Goal: Information Seeking & Learning: Check status

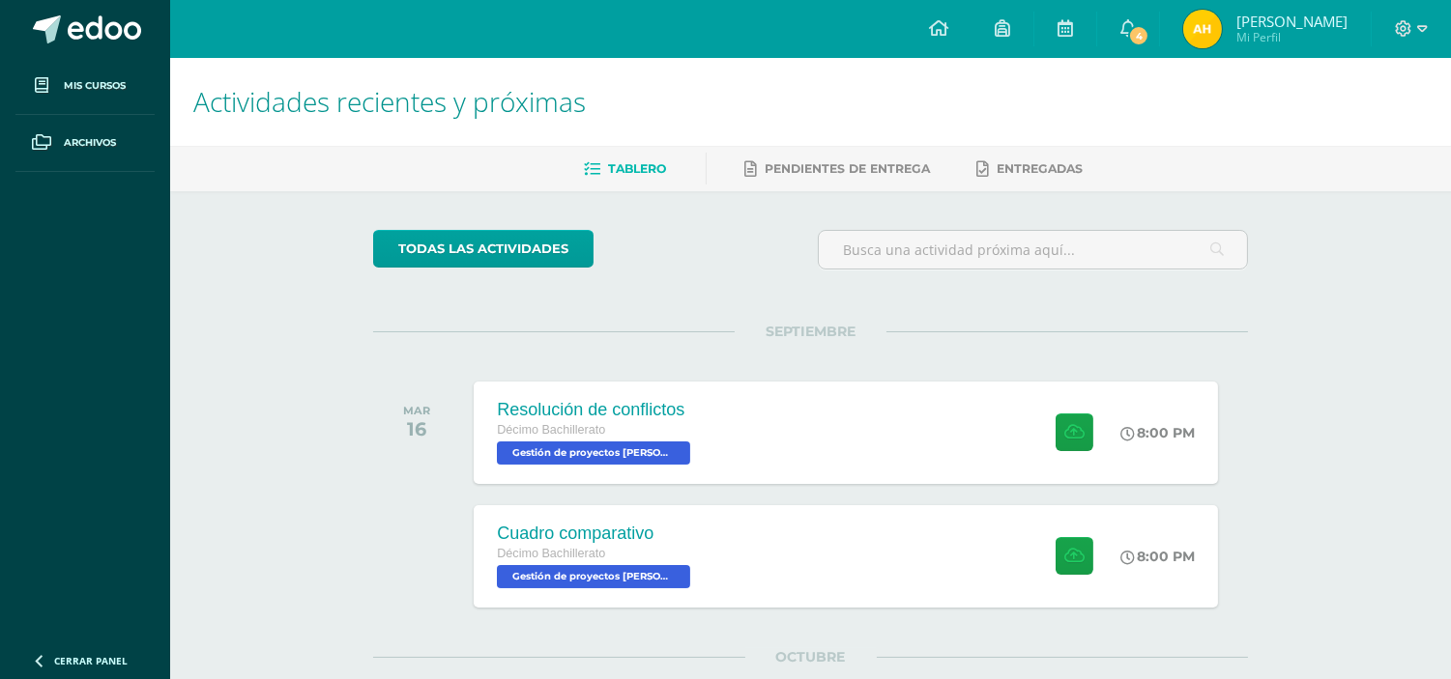
click at [1302, 32] on span "Mi Perfil" at bounding box center [1291, 37] width 111 height 16
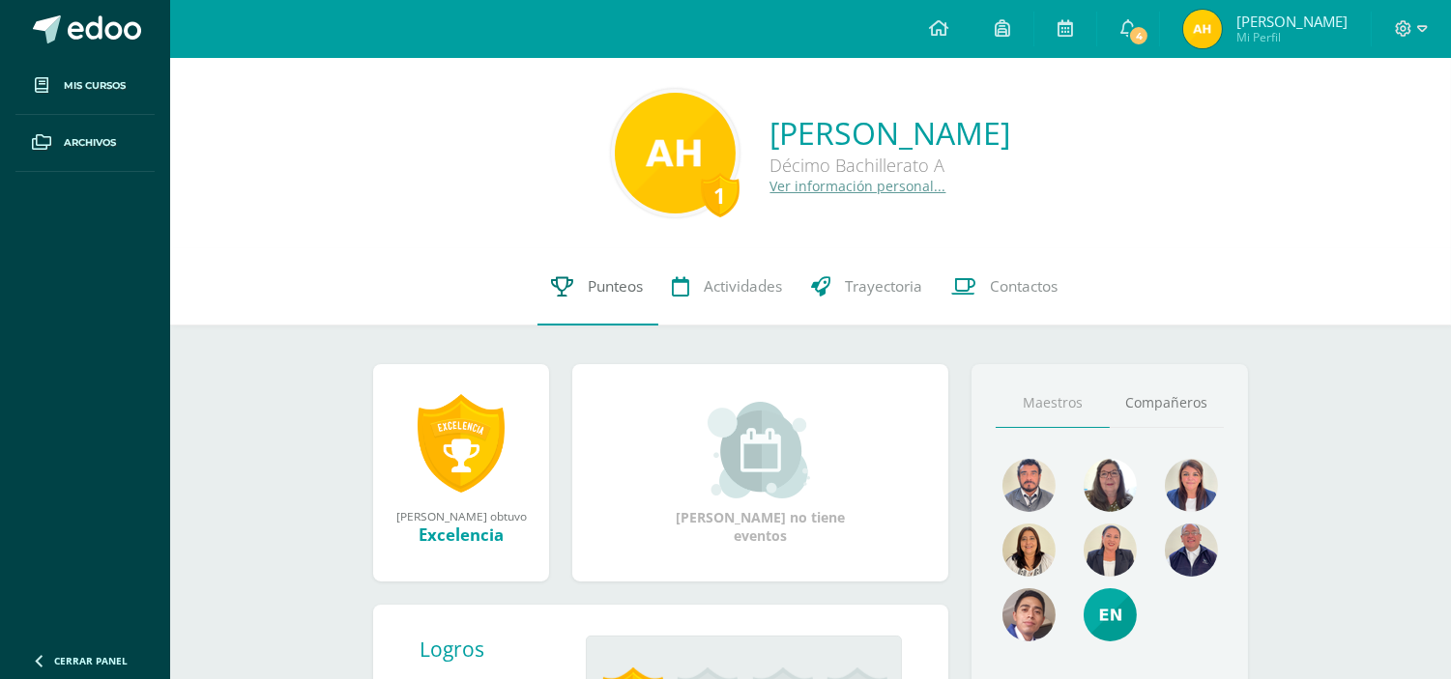
click at [607, 292] on span "Punteos" at bounding box center [616, 286] width 55 height 20
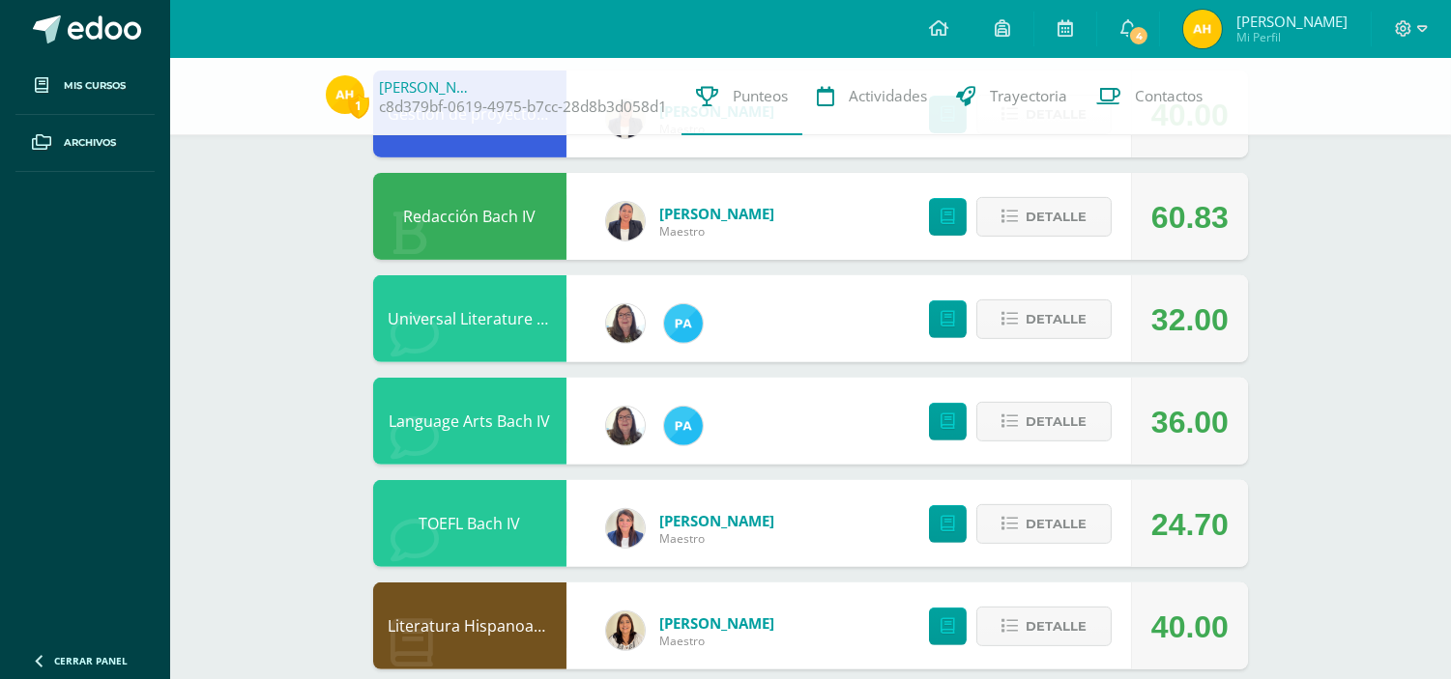
scroll to position [1388, 0]
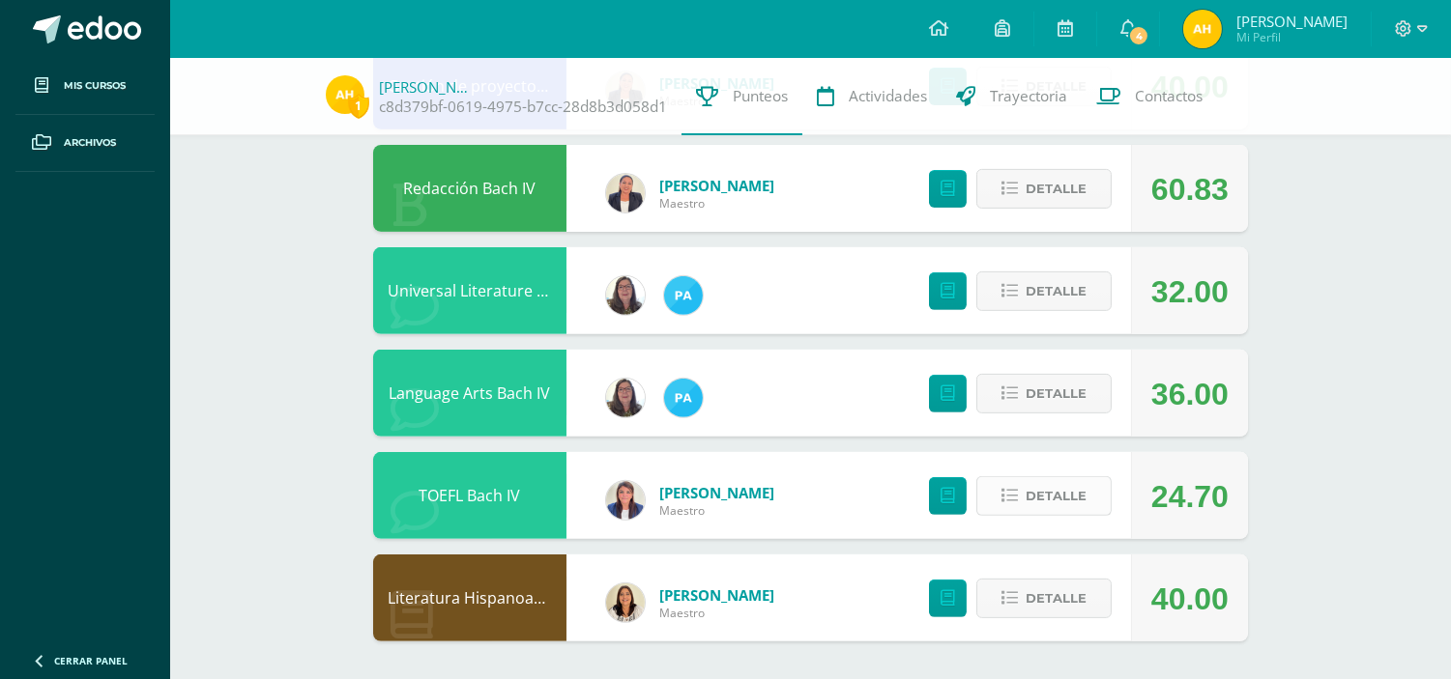
click at [1000, 477] on button "Detalle" at bounding box center [1043, 497] width 135 height 40
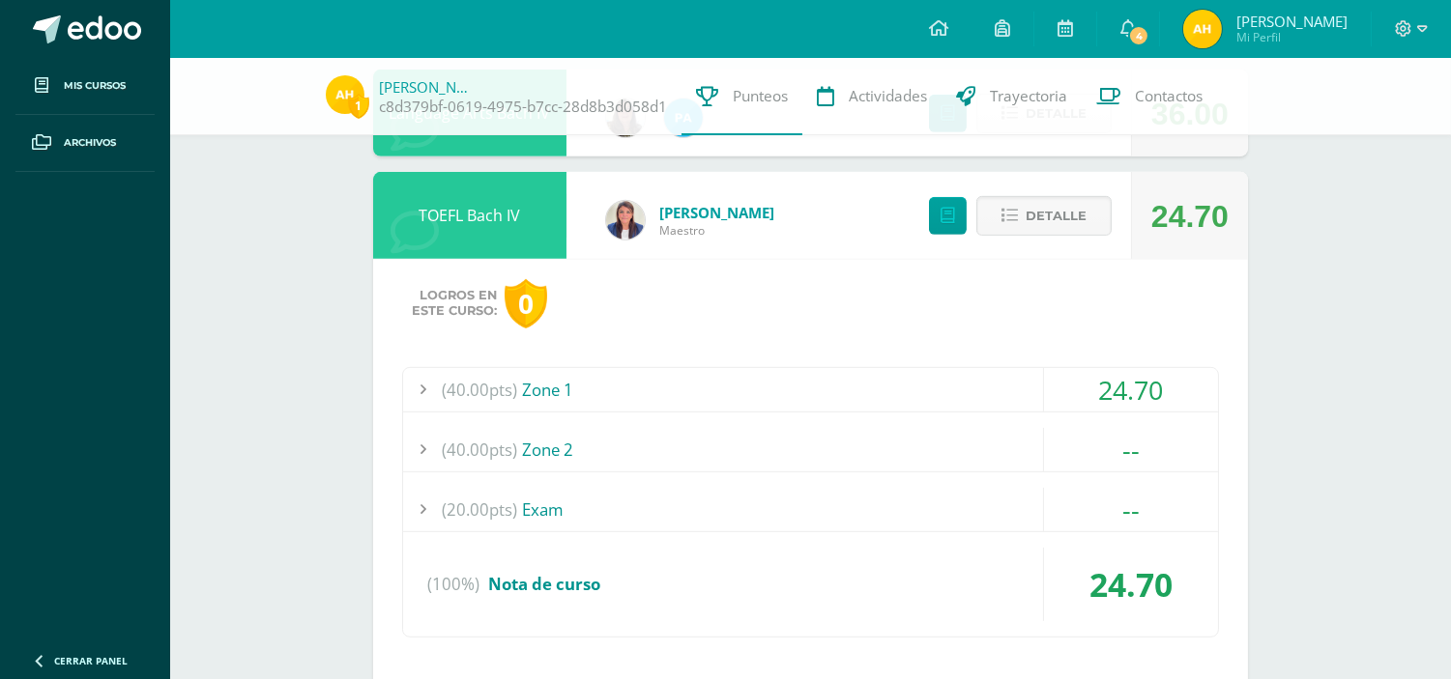
scroll to position [1648, 0]
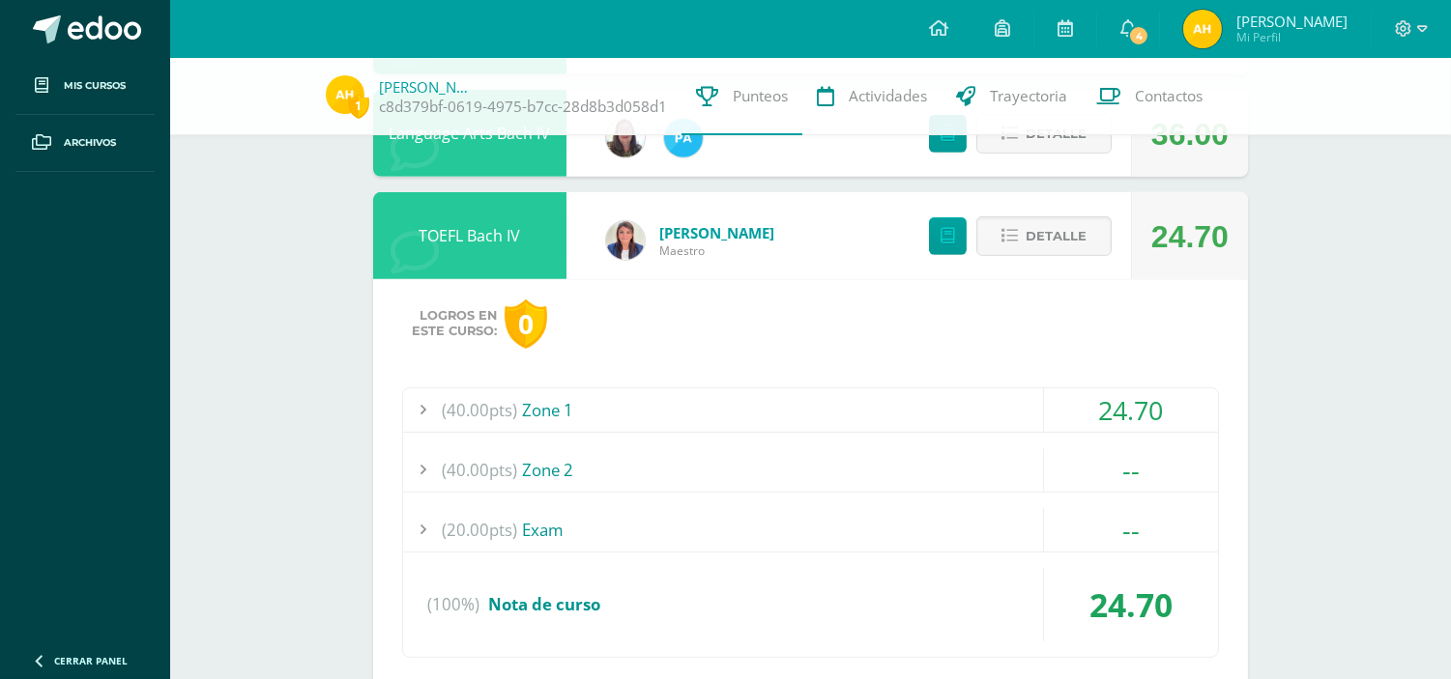
click at [773, 411] on div "(40.00pts) Zone 1" at bounding box center [810, 410] width 815 height 43
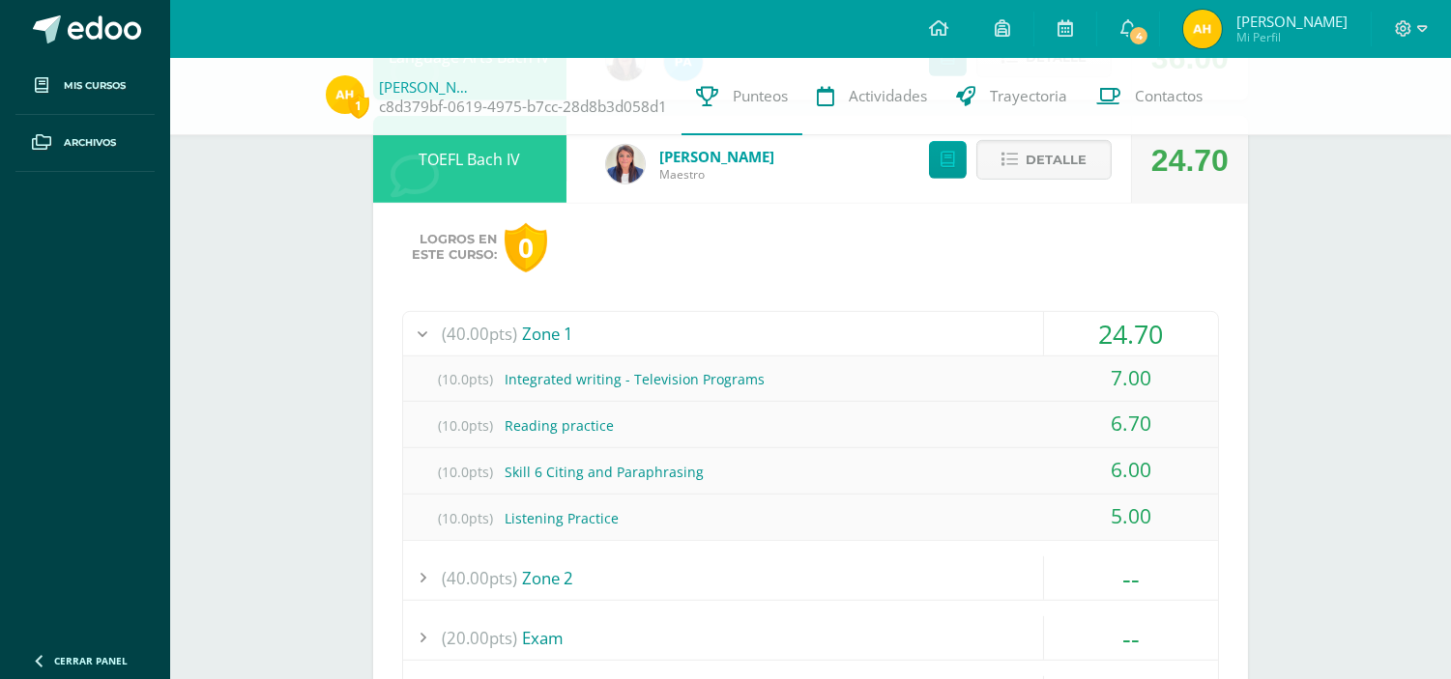
scroll to position [1702, 0]
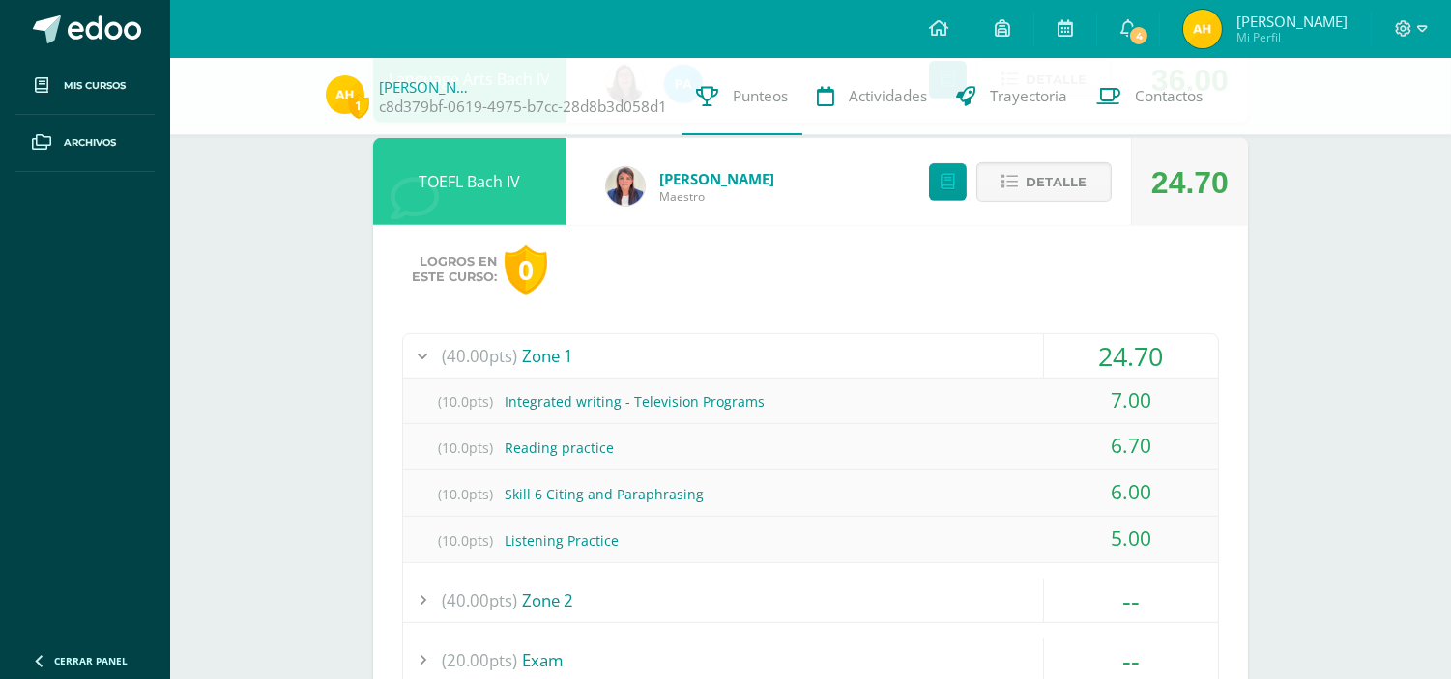
click at [1049, 184] on span "Detalle" at bounding box center [1056, 182] width 61 height 36
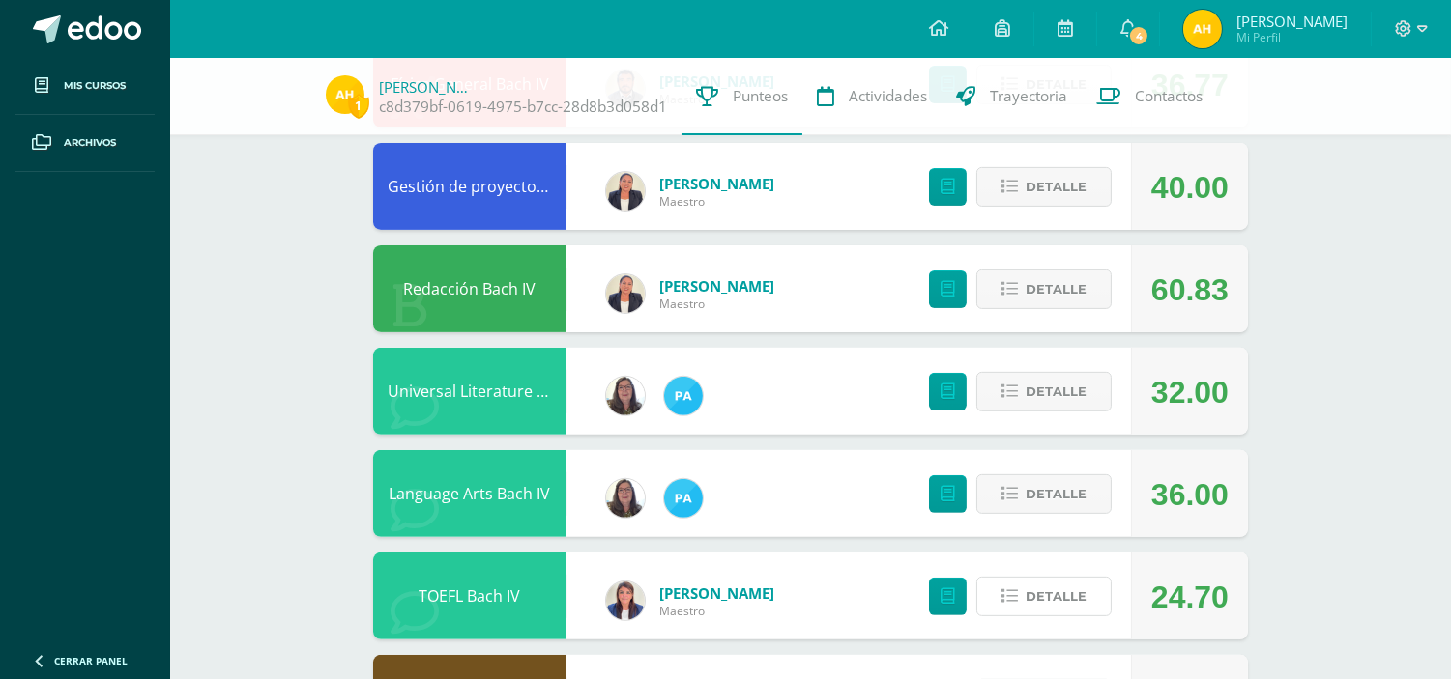
scroll to position [1301, 0]
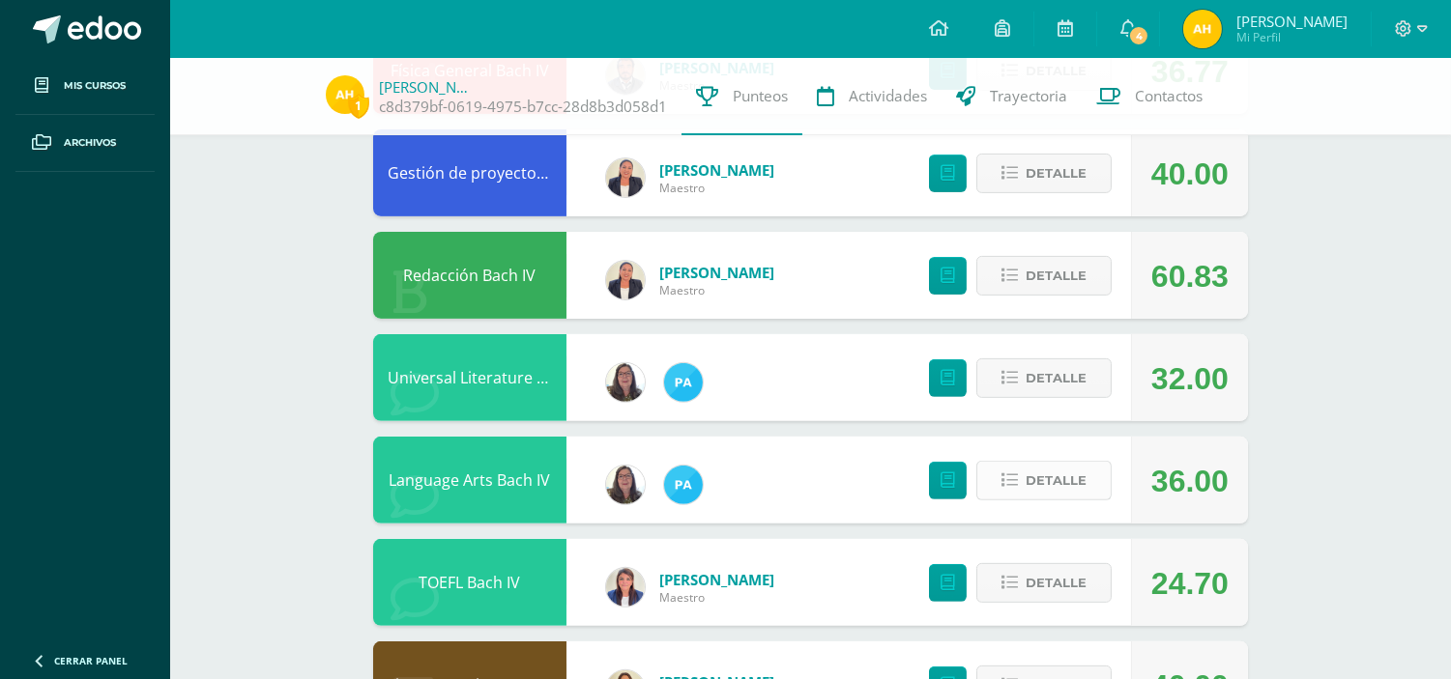
click at [1040, 469] on span "Detalle" at bounding box center [1056, 481] width 61 height 36
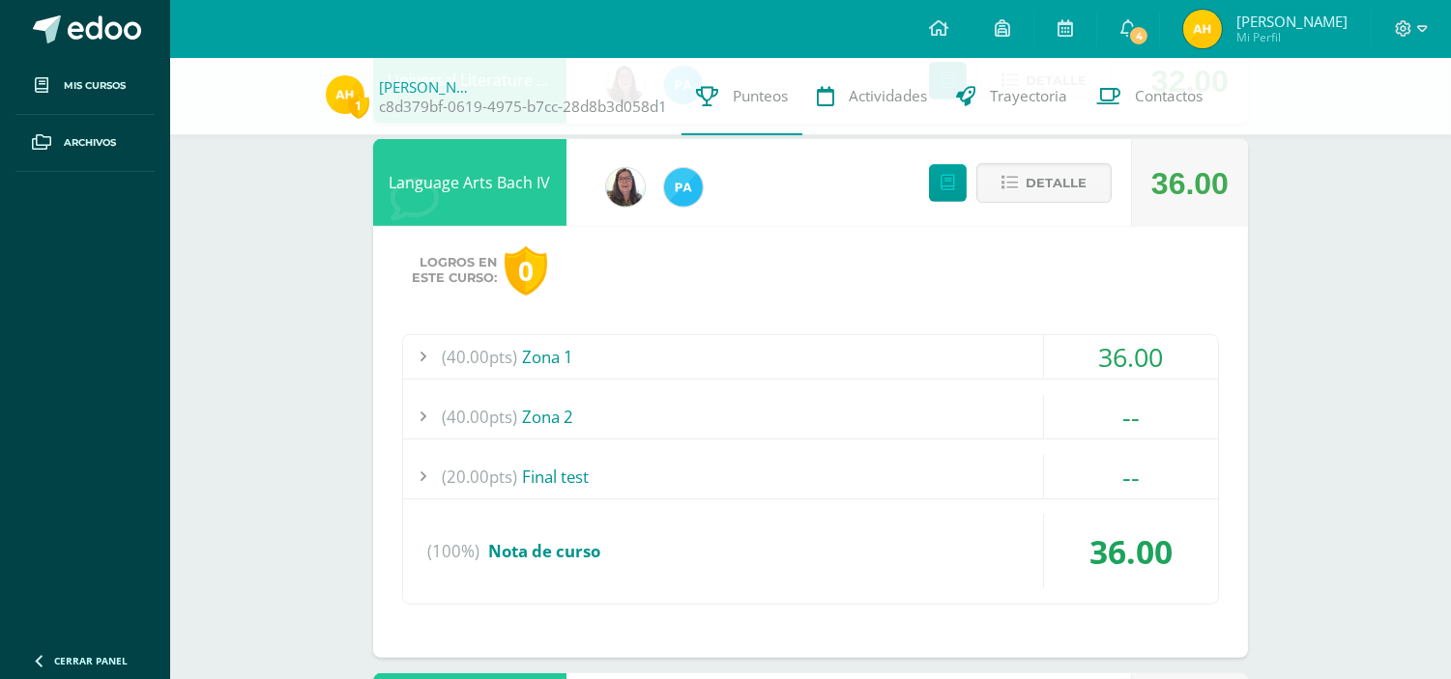
scroll to position [1628, 0]
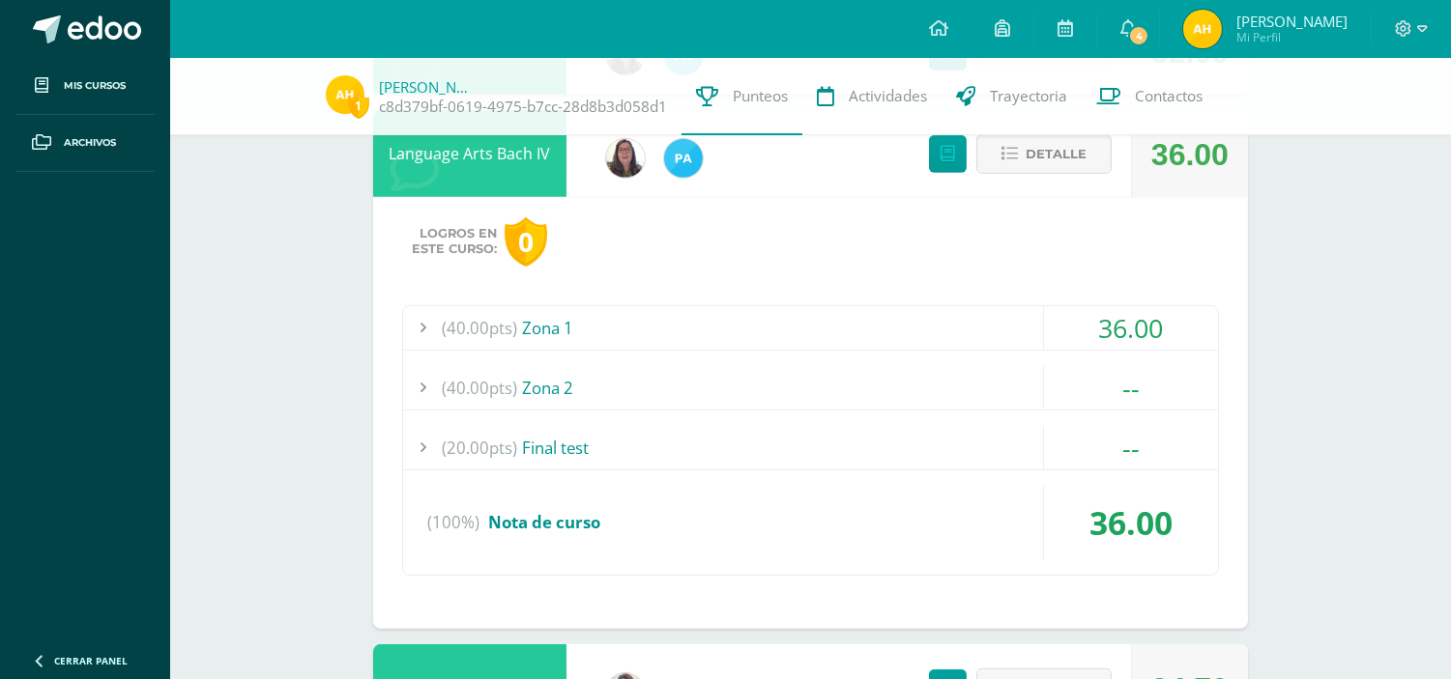
click at [925, 326] on div "(40.00pts) Zona 1" at bounding box center [810, 327] width 815 height 43
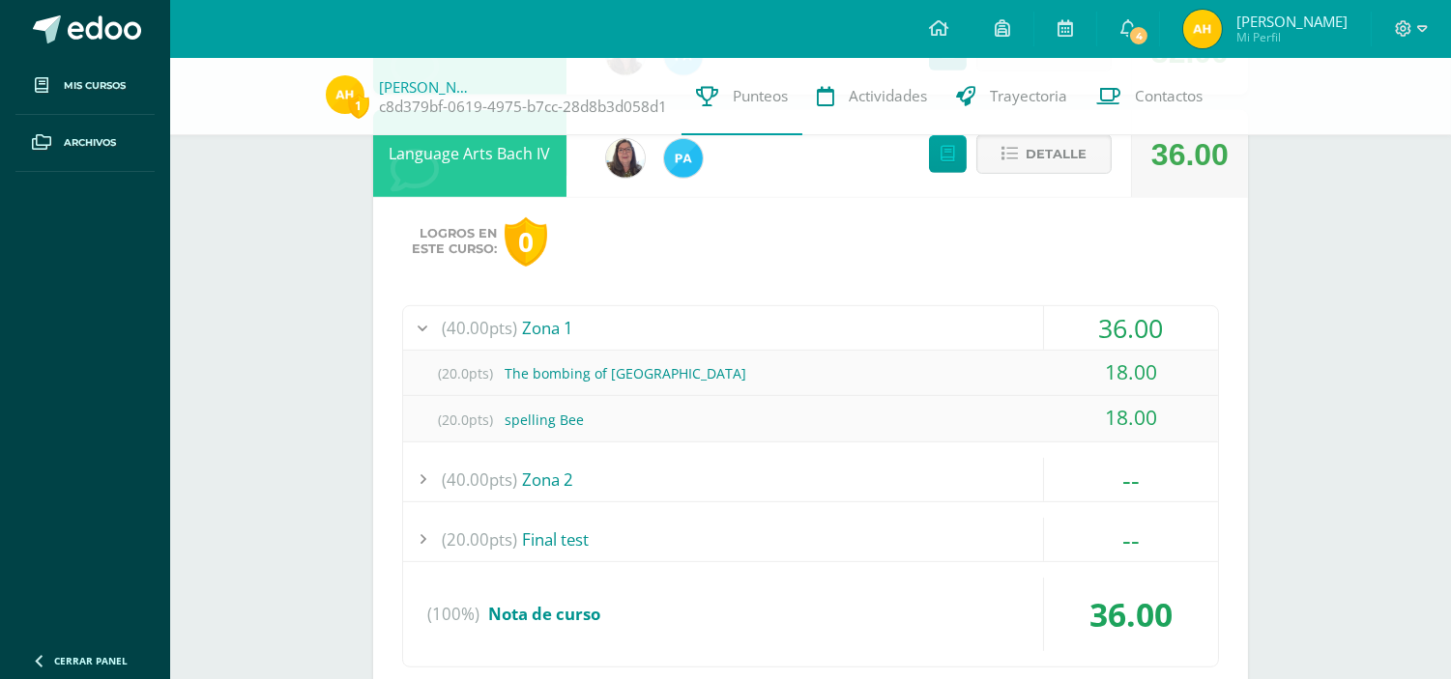
click at [925, 326] on div "(40.00pts) Zona 1" at bounding box center [810, 327] width 815 height 43
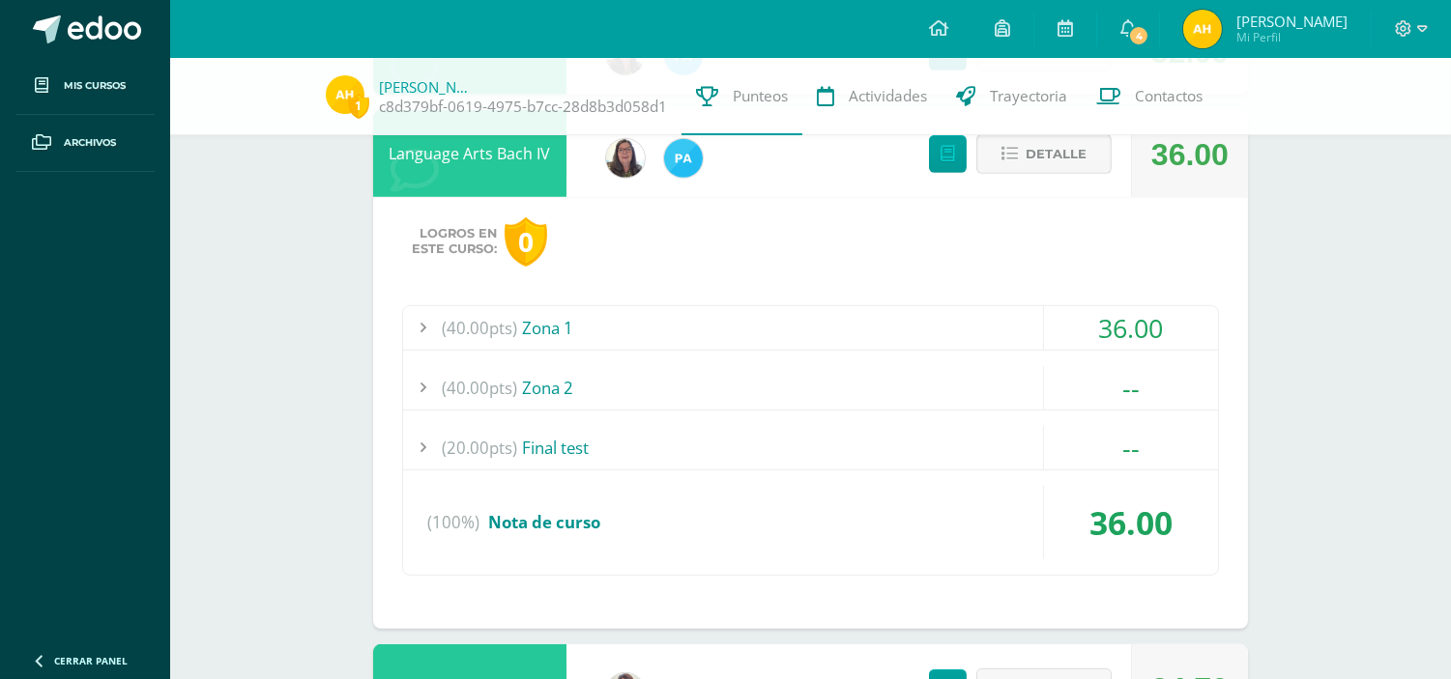
click at [1028, 155] on span "Detalle" at bounding box center [1056, 154] width 61 height 36
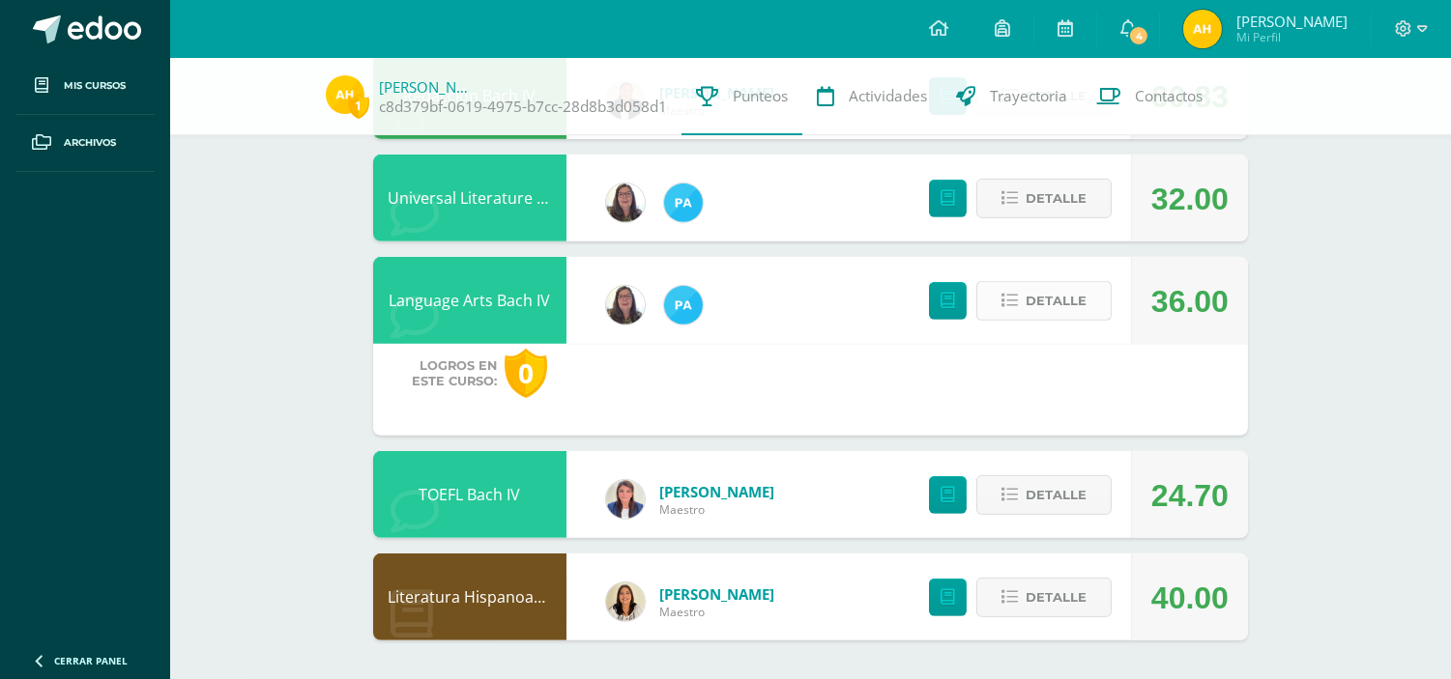
scroll to position [1388, 0]
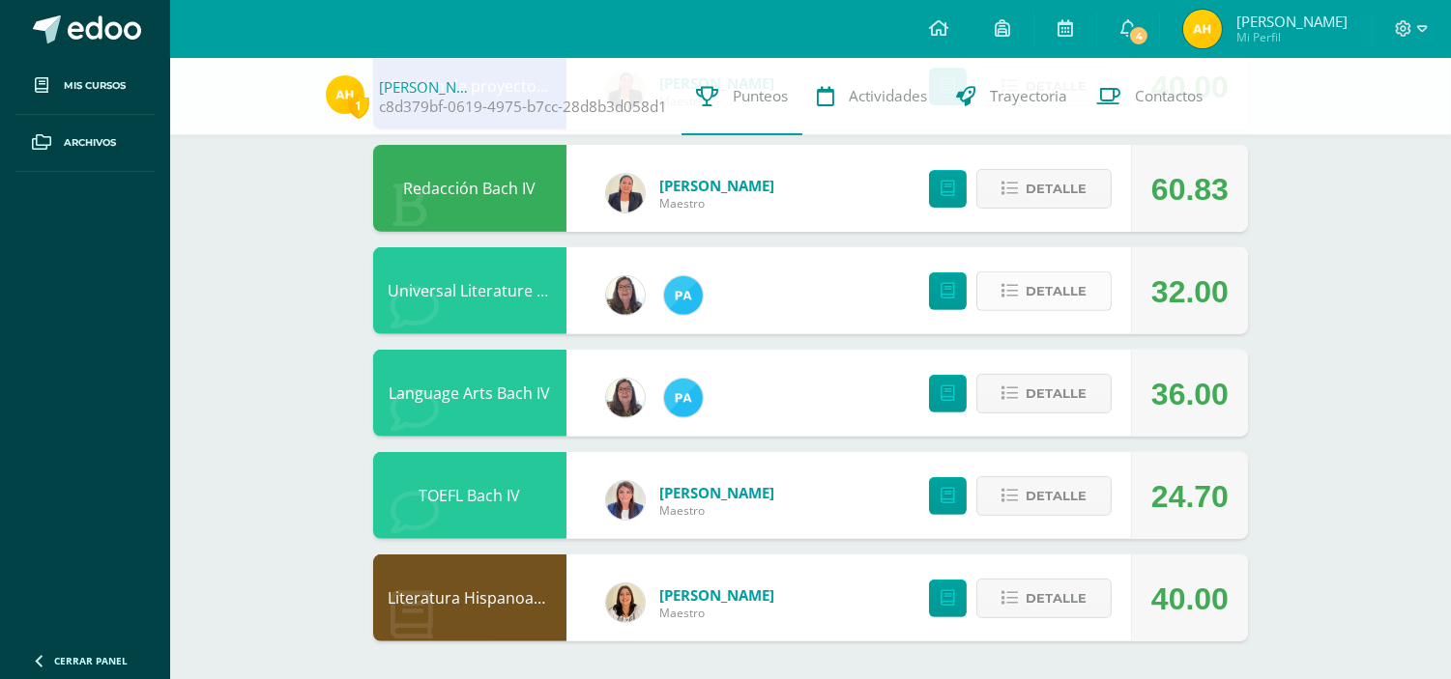
click at [1039, 281] on span "Detalle" at bounding box center [1056, 292] width 61 height 36
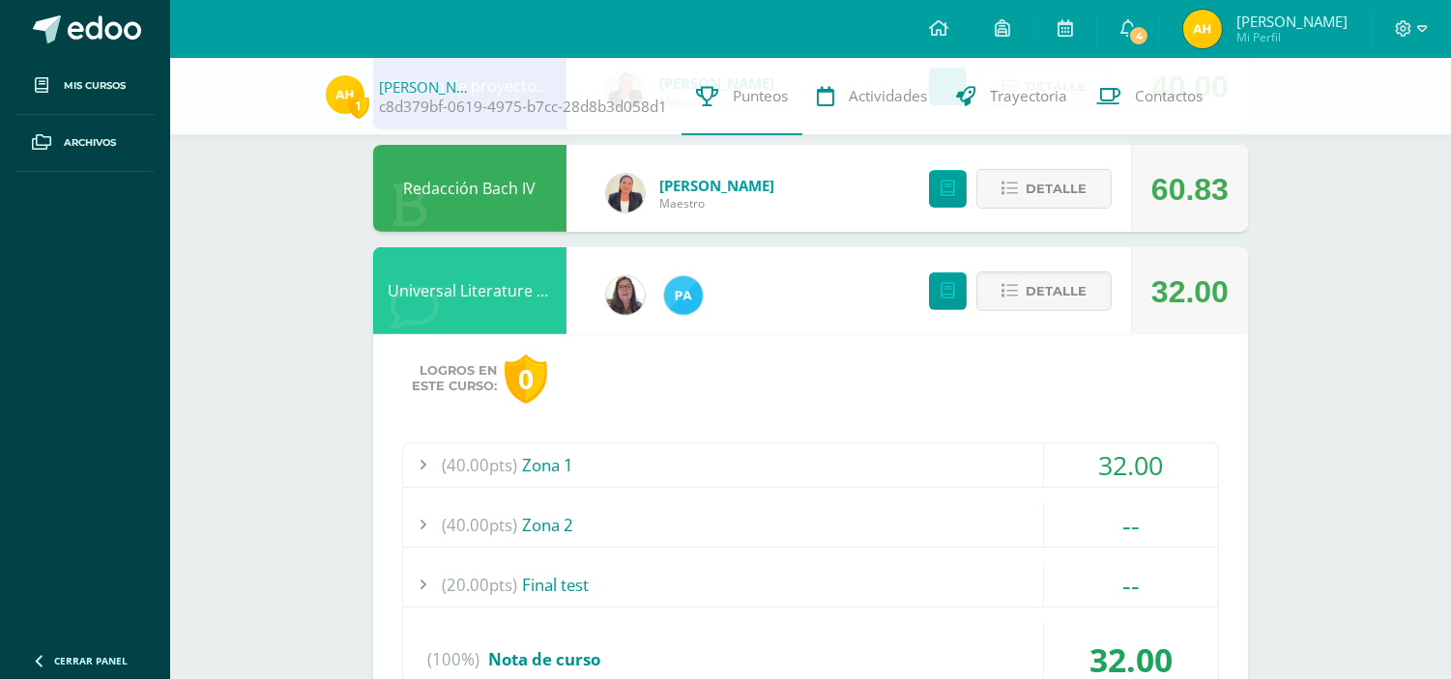
click at [919, 466] on div "(40.00pts) Zona 1" at bounding box center [810, 465] width 815 height 43
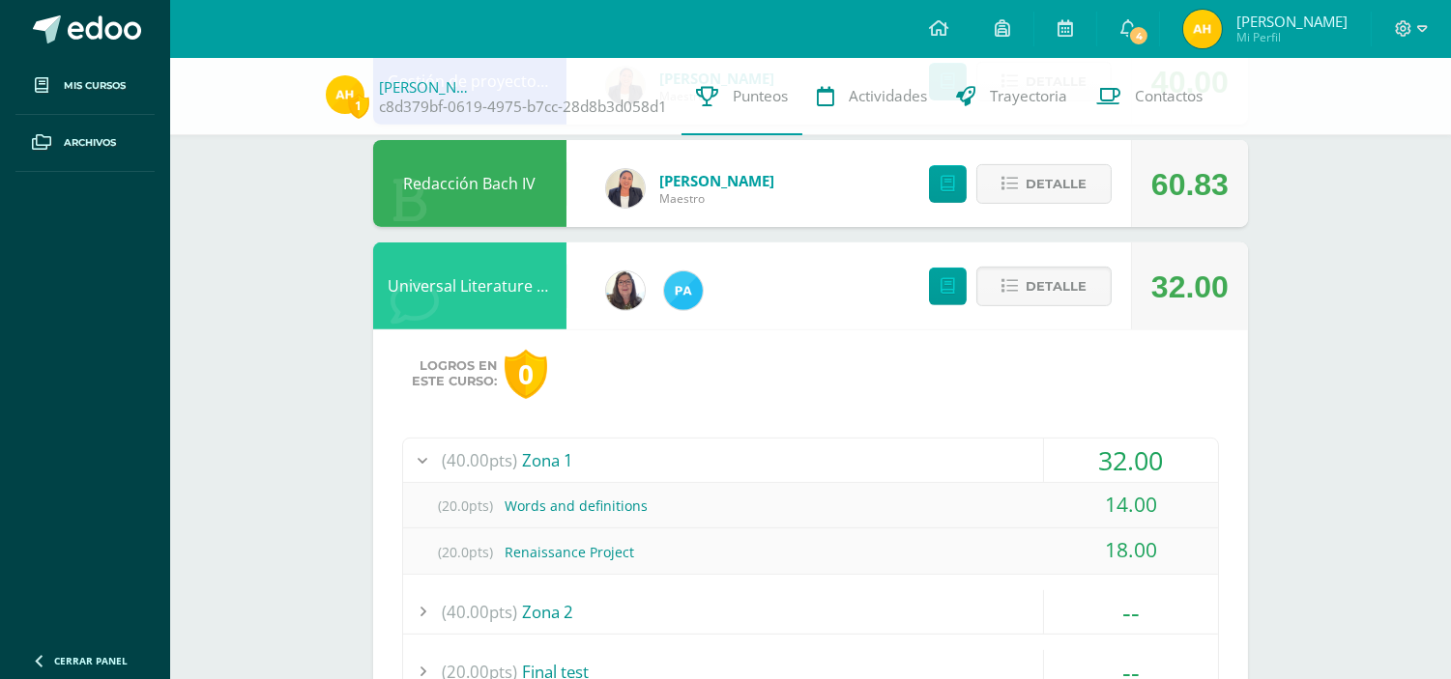
scroll to position [1402, 0]
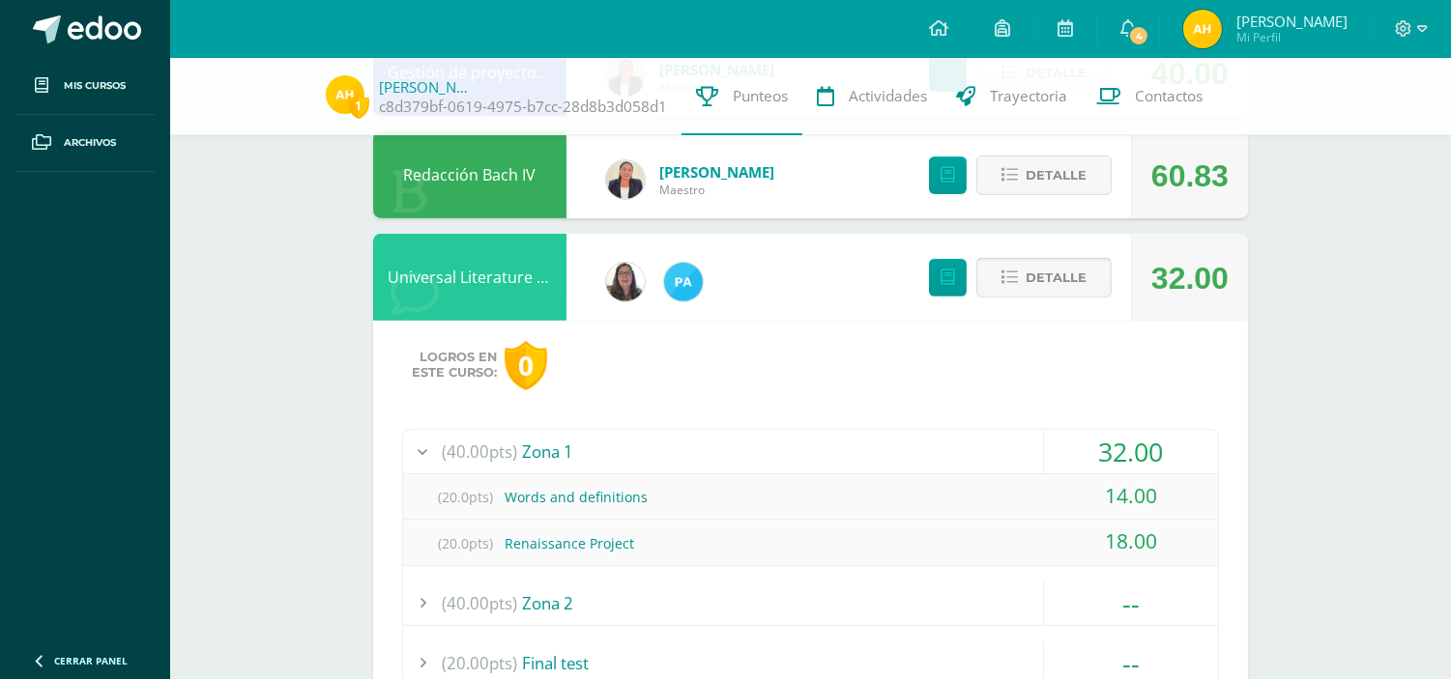
click at [999, 269] on button "Detalle" at bounding box center [1043, 278] width 135 height 40
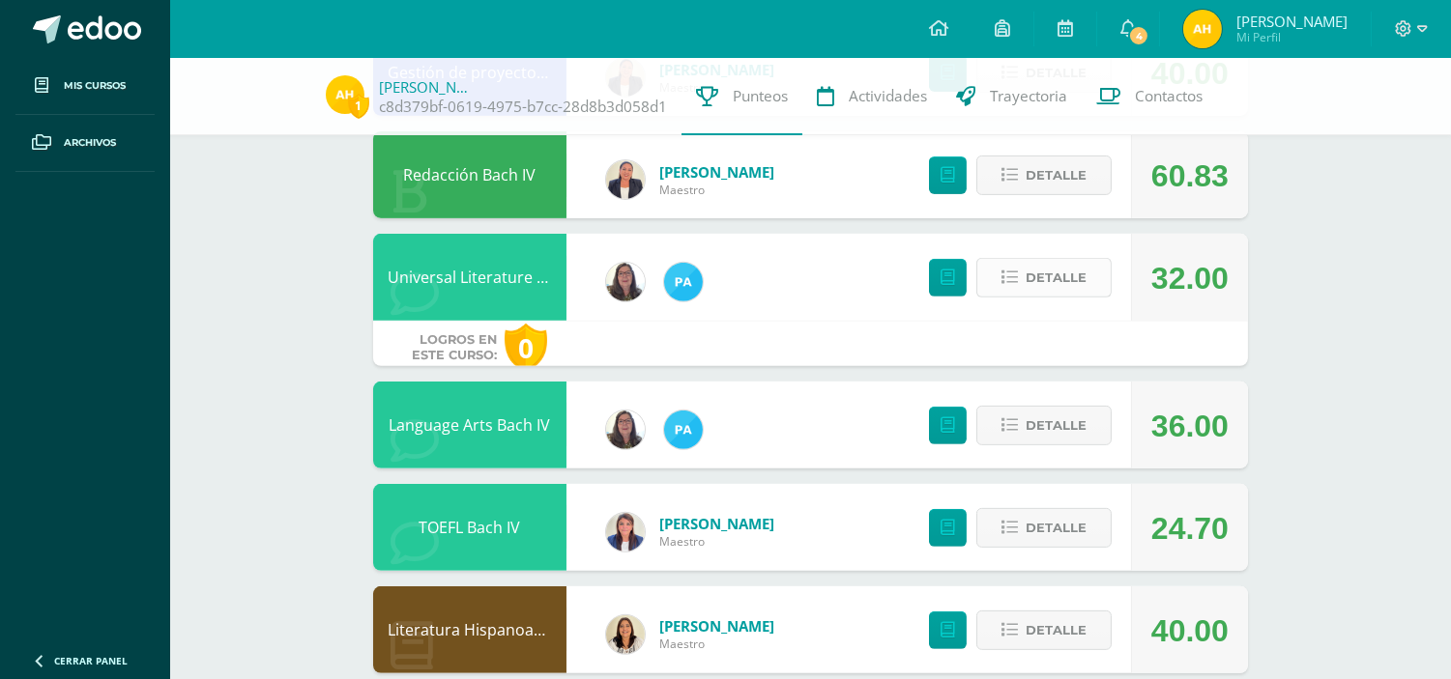
scroll to position [1388, 0]
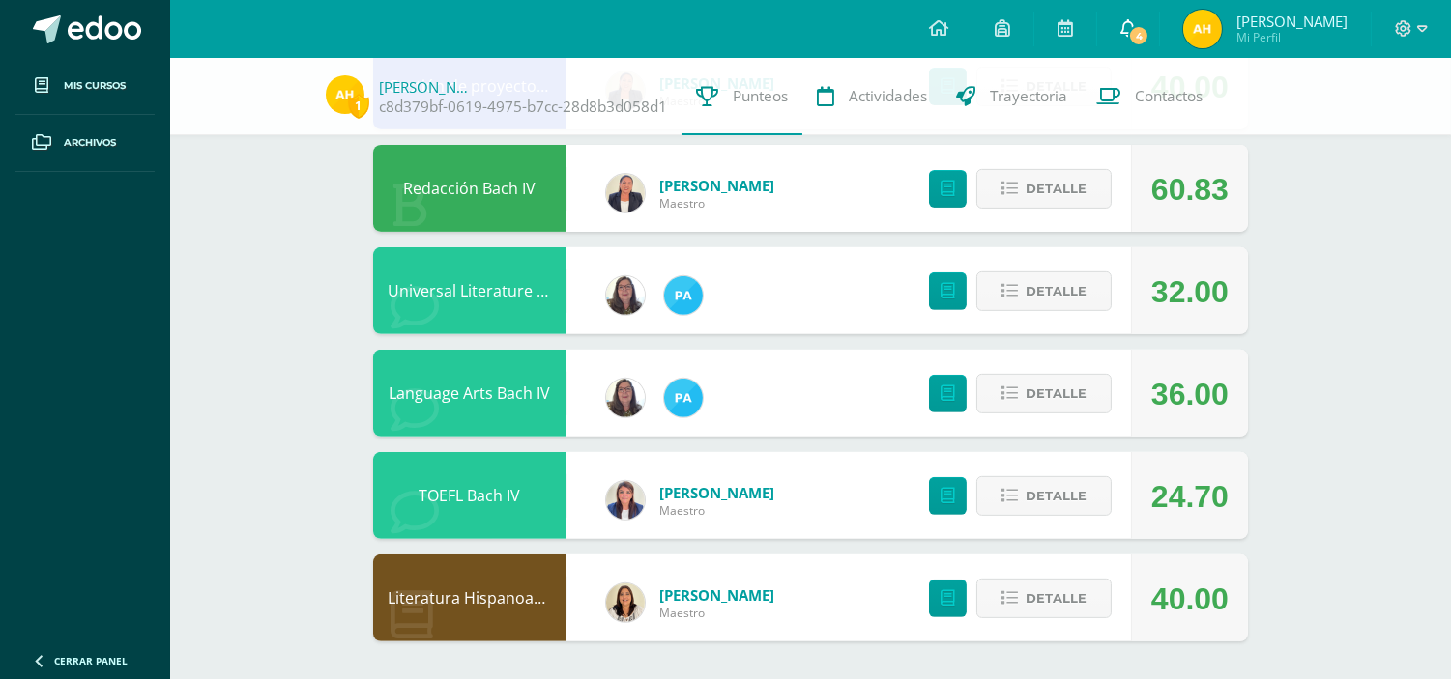
click at [1136, 22] on icon at bounding box center [1127, 27] width 15 height 17
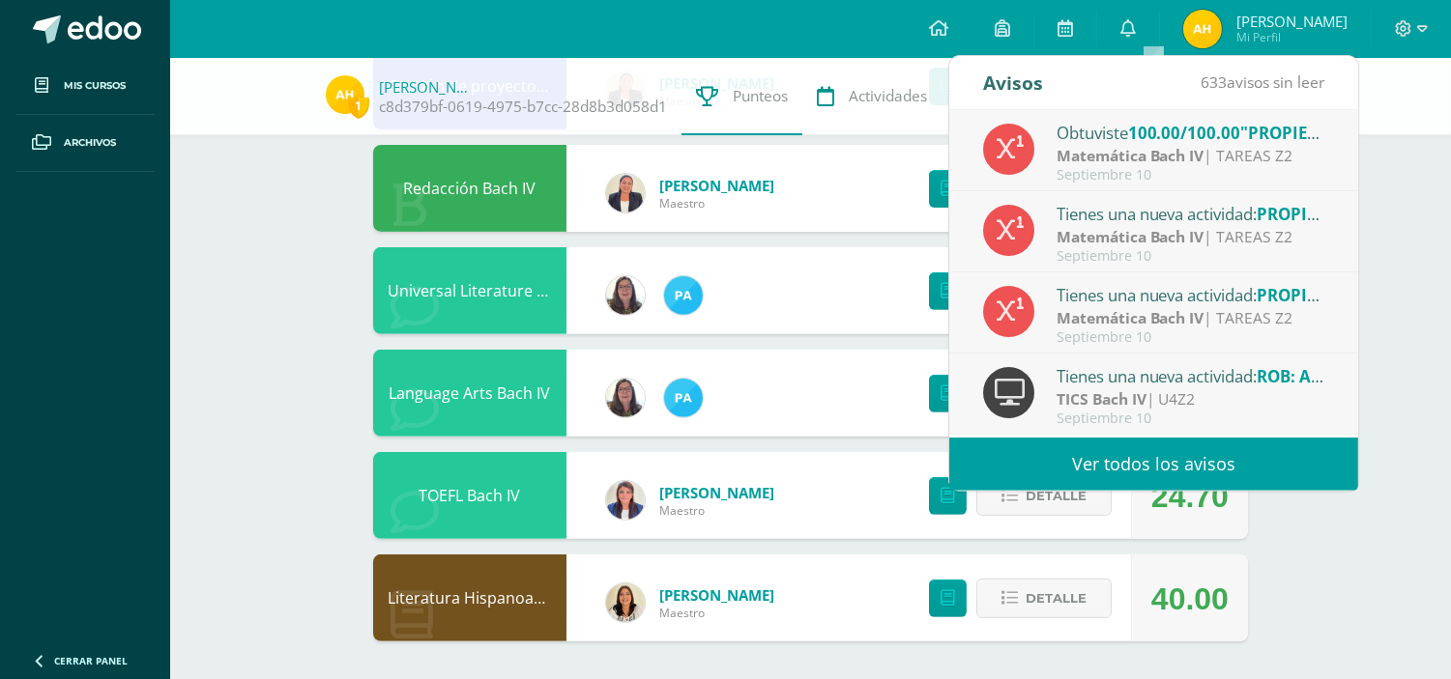
click at [1134, 136] on span "100.00/100.00" at bounding box center [1184, 133] width 113 height 22
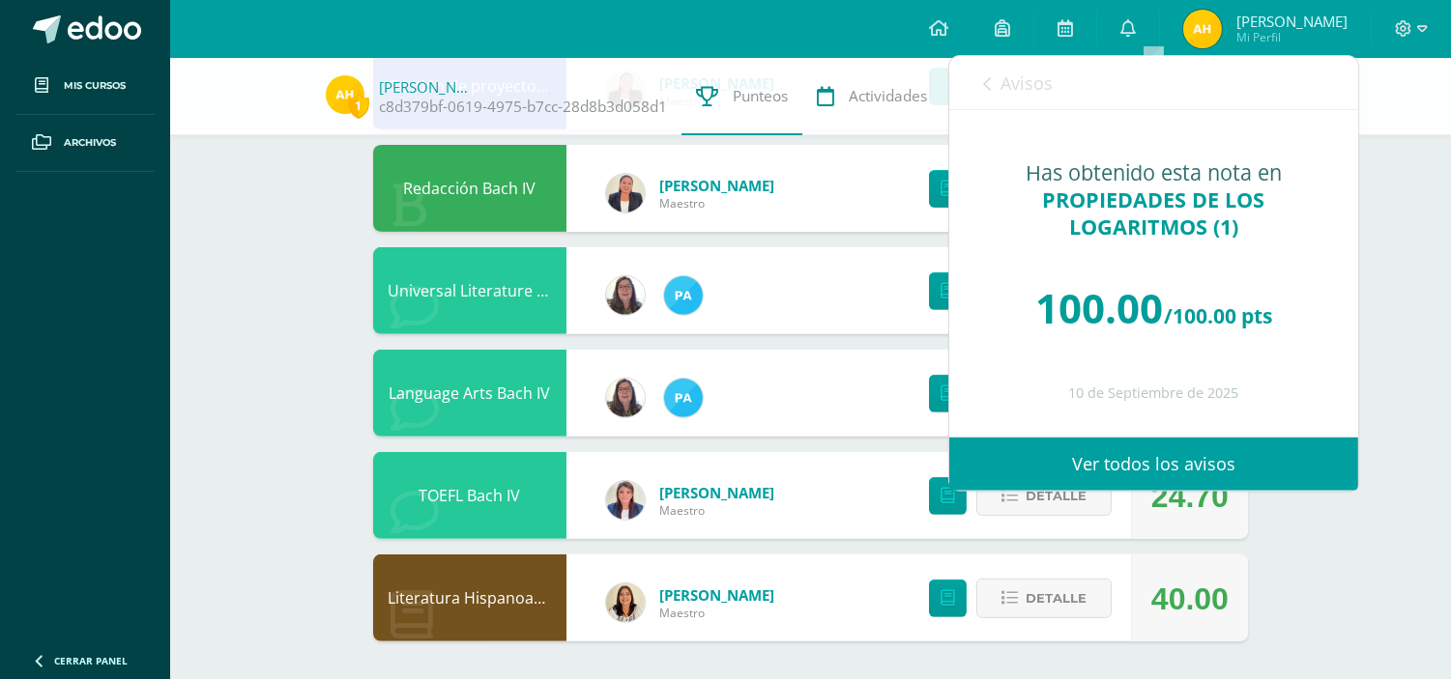
click at [1011, 83] on span "Avisos" at bounding box center [1026, 83] width 52 height 23
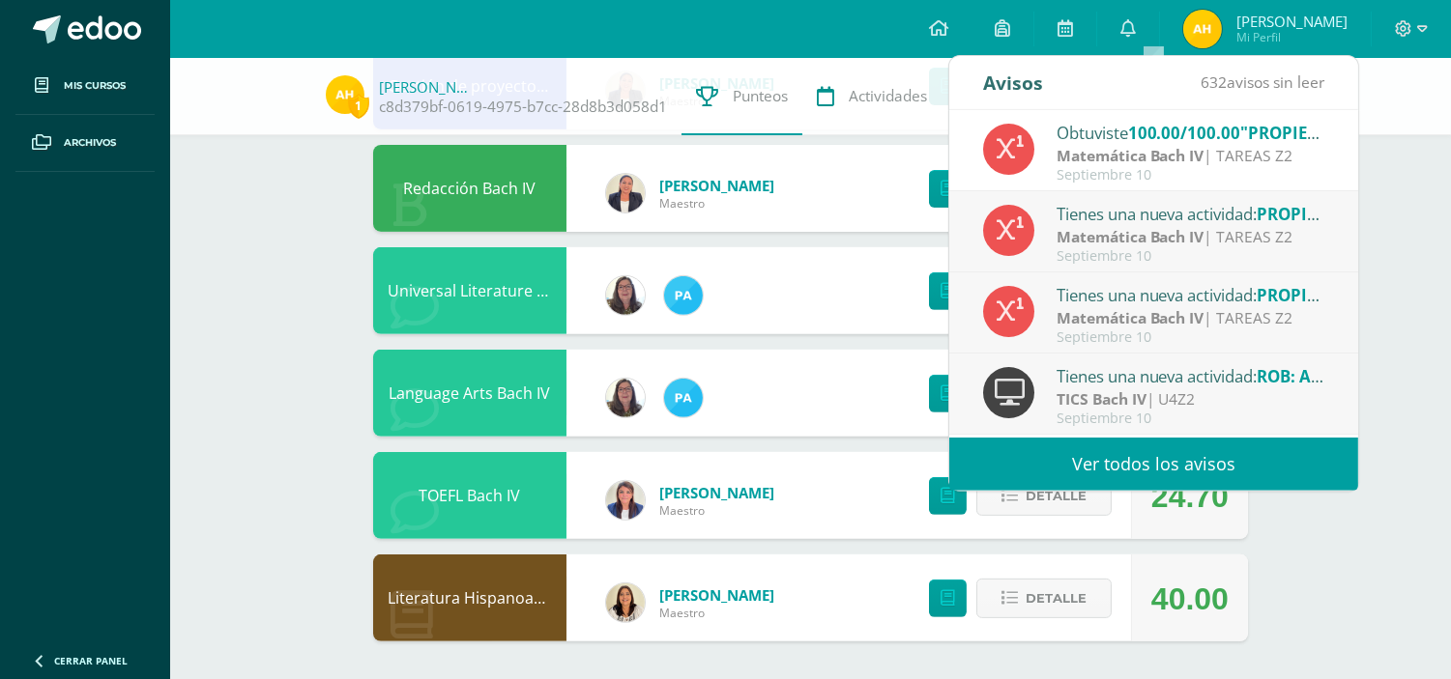
click at [1121, 253] on div "Septiembre 10" at bounding box center [1190, 256] width 269 height 16
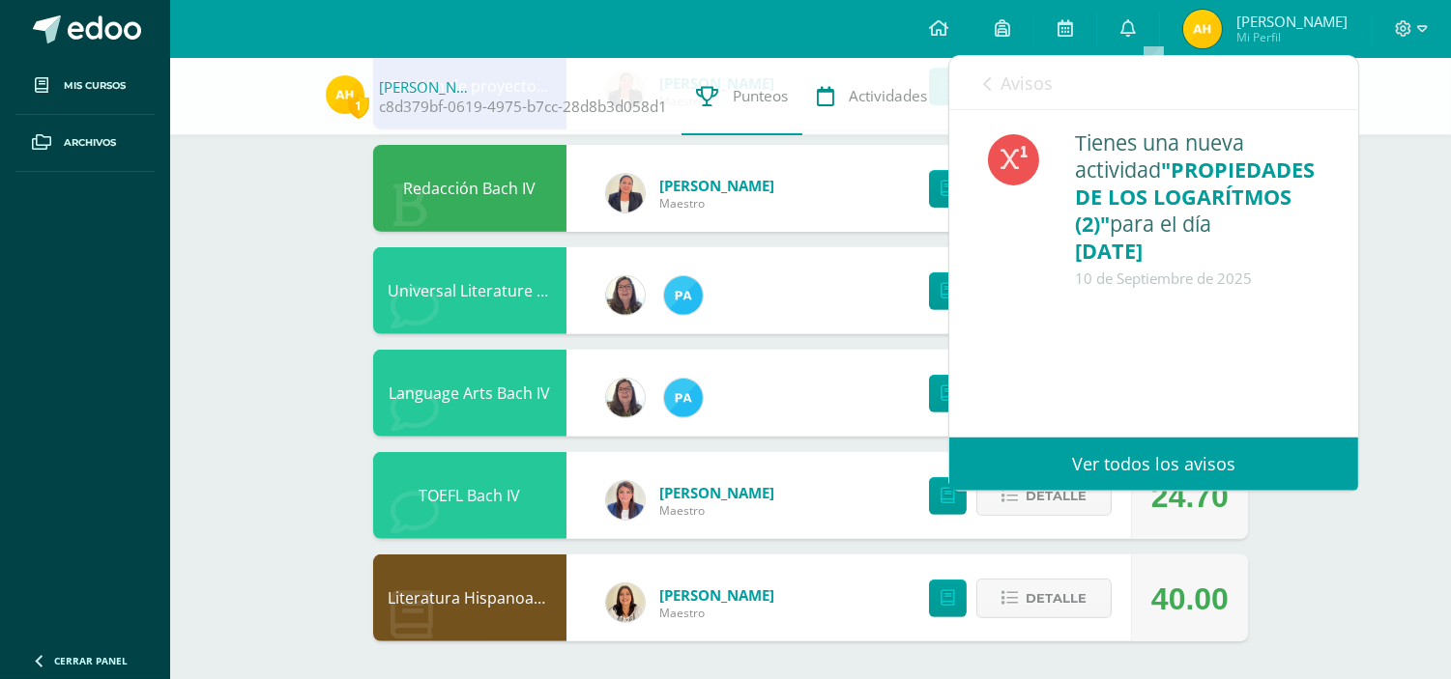
click at [991, 74] on link "Avisos" at bounding box center [1018, 83] width 70 height 55
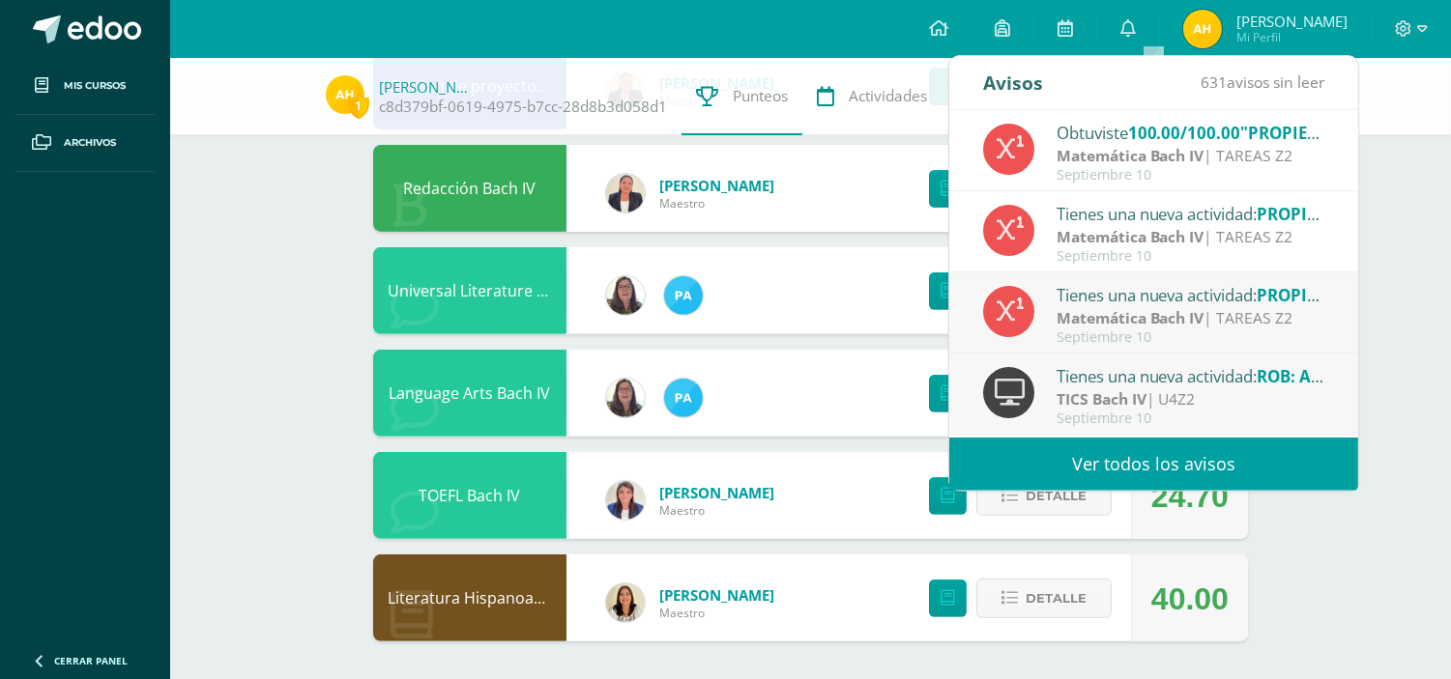
click at [1190, 291] on div "Tienes una nueva actividad: PROPIEDADES DE LOS LOGARITMOS (1)" at bounding box center [1190, 294] width 269 height 25
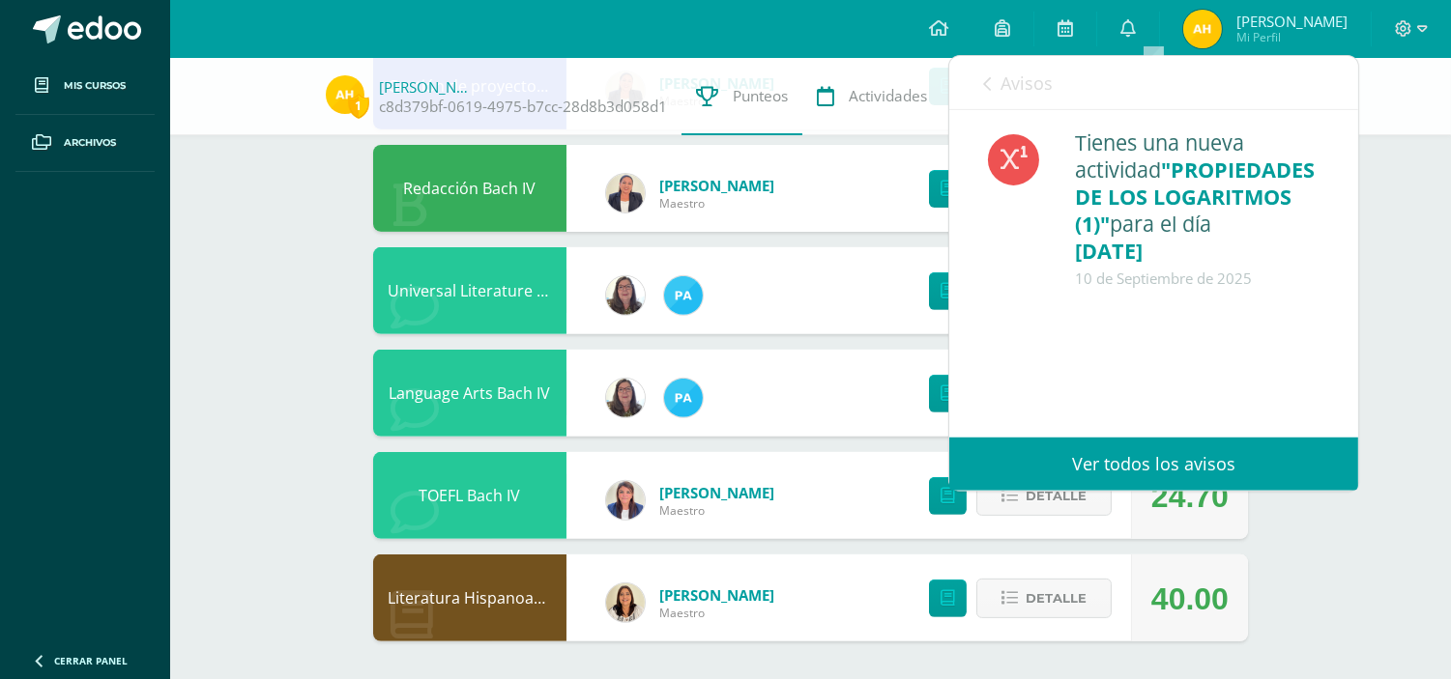
click at [1007, 73] on span "Avisos" at bounding box center [1026, 83] width 52 height 23
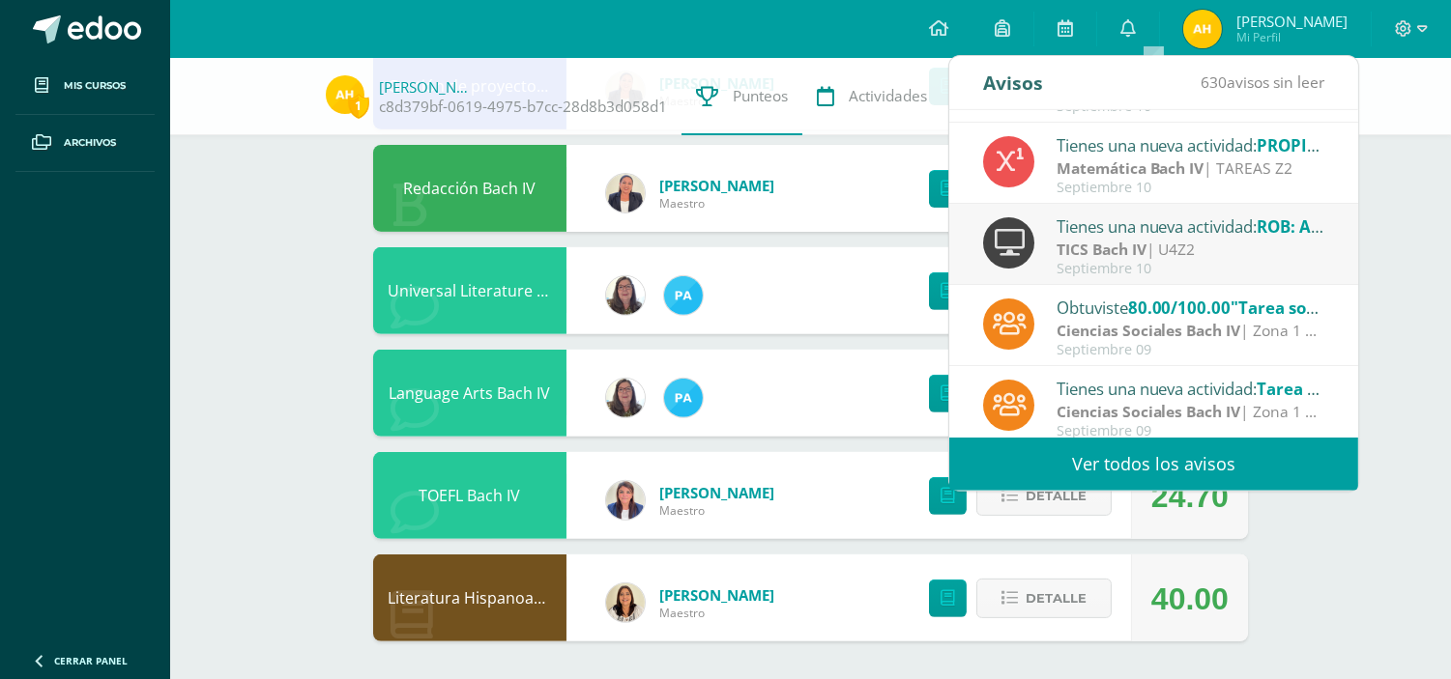
scroll to position [169, 0]
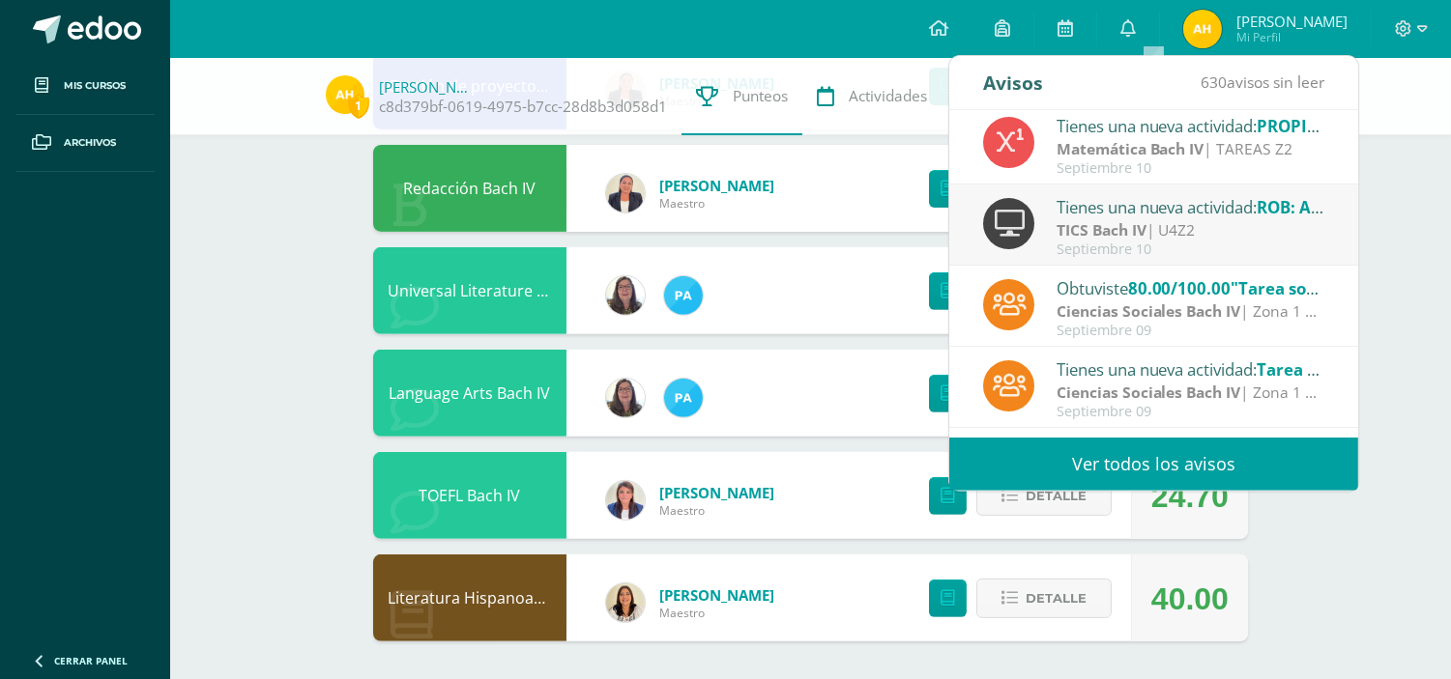
click at [1241, 216] on div "Tienes una nueva actividad: ROB: Act 6- Proyecto "La Mano"" at bounding box center [1190, 206] width 269 height 25
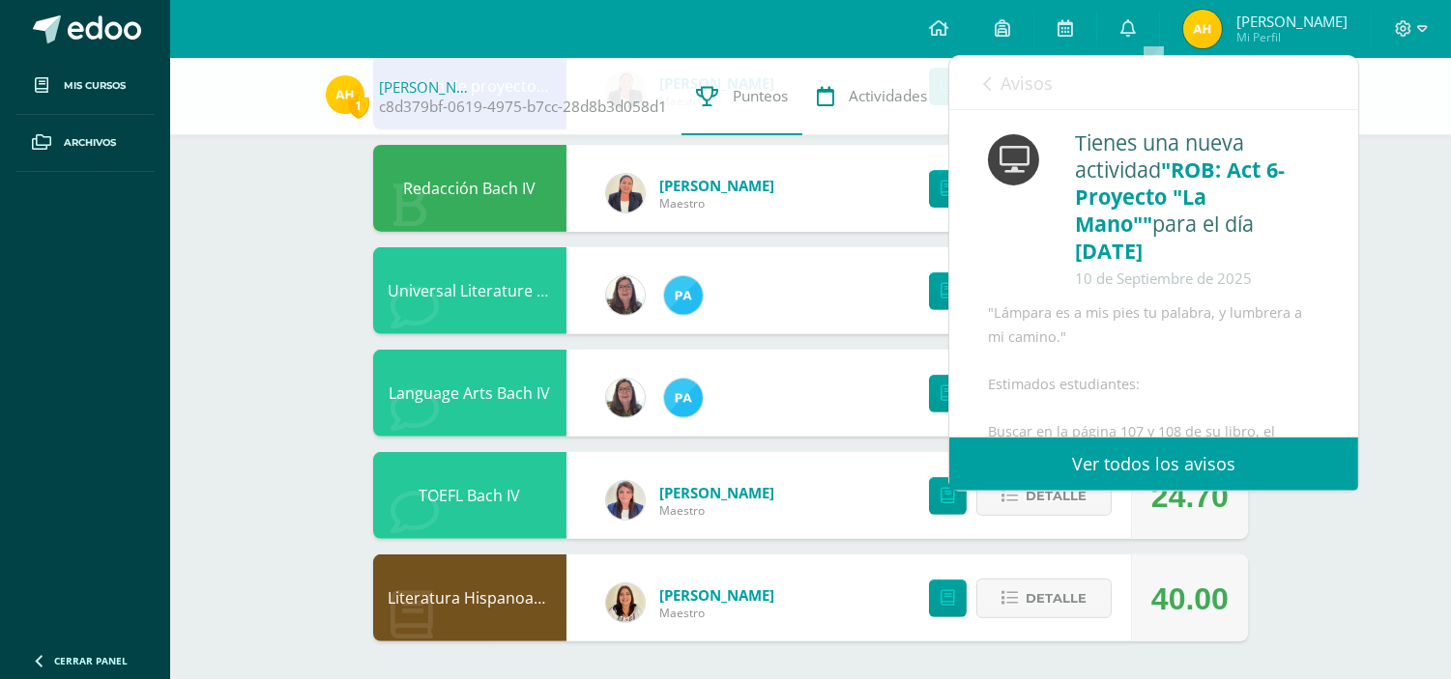
click at [991, 77] on link "Avisos" at bounding box center [1018, 83] width 70 height 55
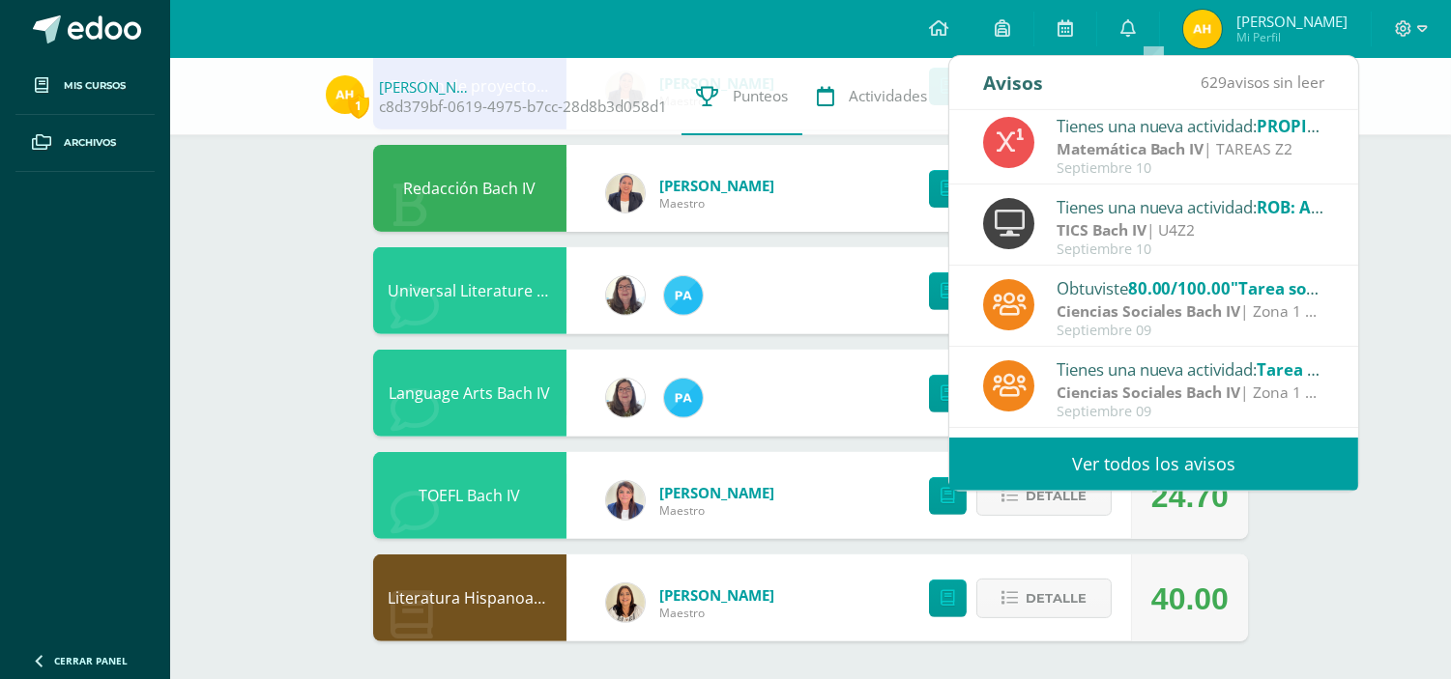
scroll to position [0, 0]
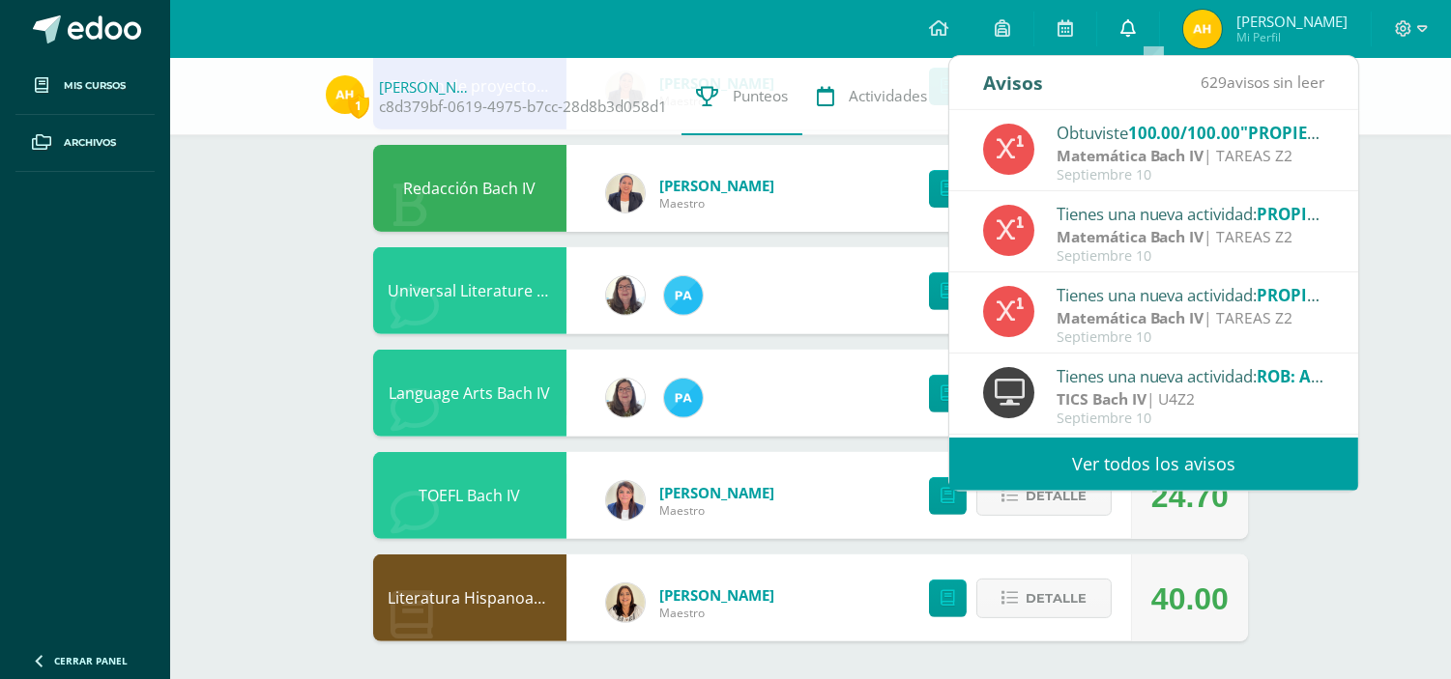
click at [1159, 27] on link "0" at bounding box center [1128, 29] width 62 height 58
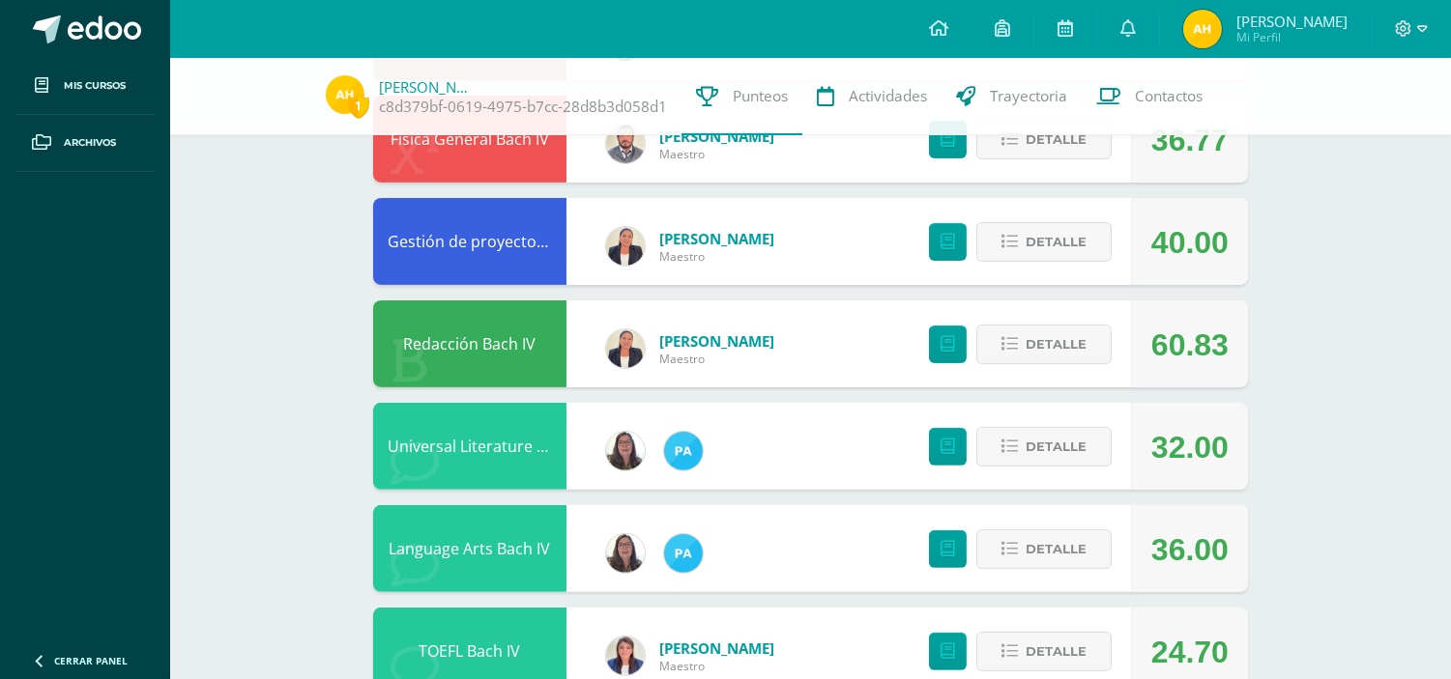
scroll to position [1388, 0]
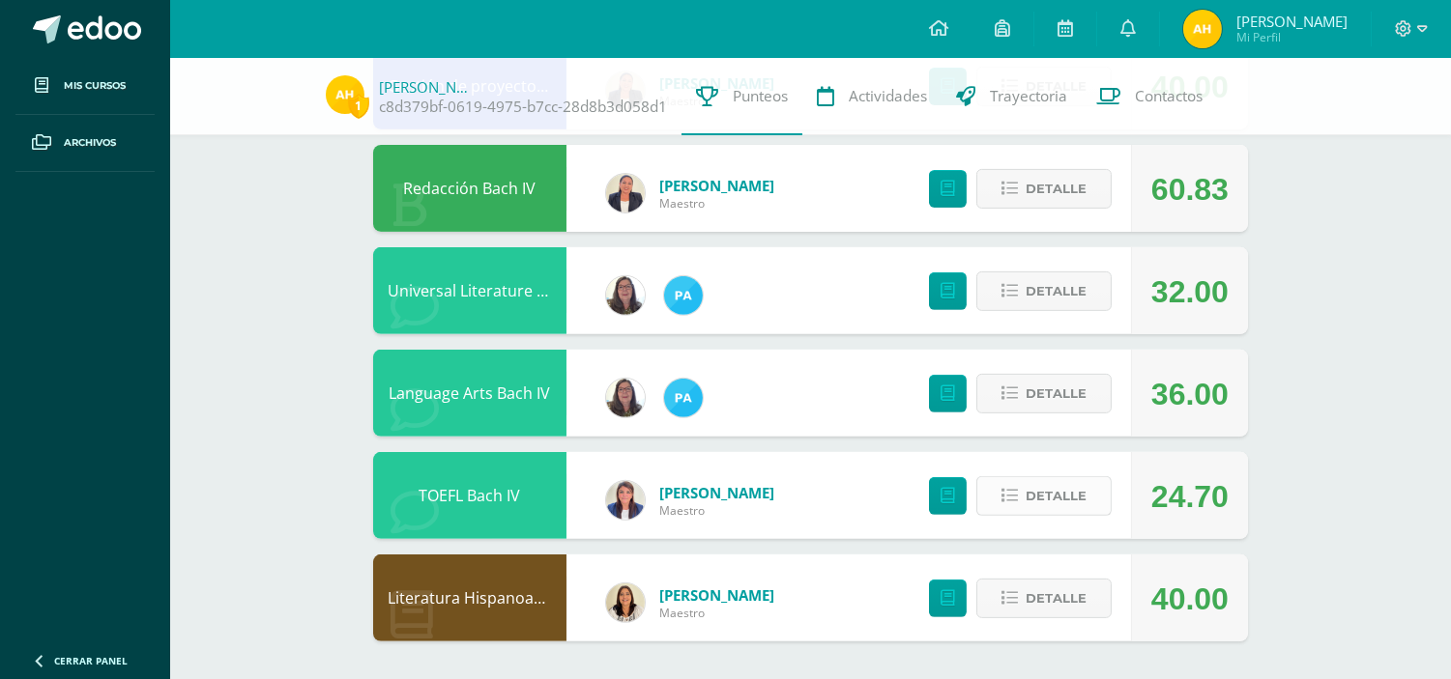
click at [1026, 498] on span "Detalle" at bounding box center [1056, 496] width 61 height 36
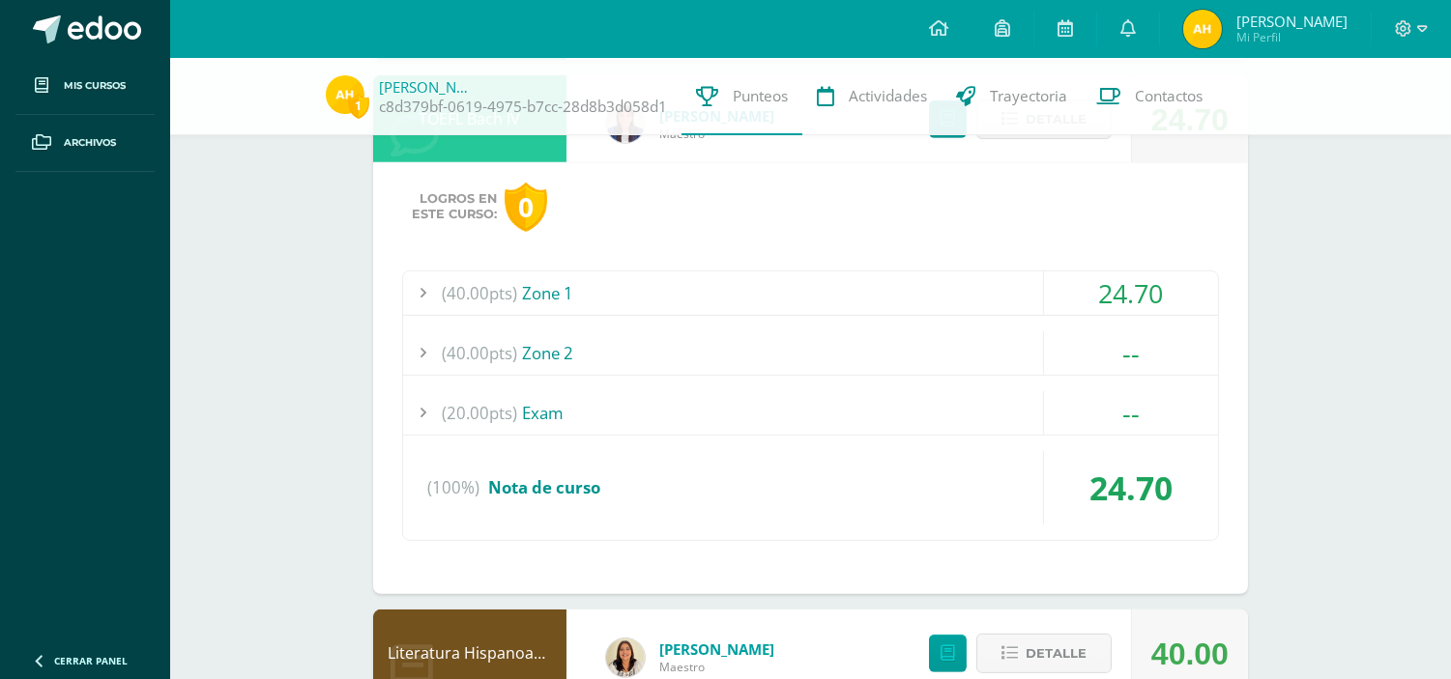
scroll to position [1821, 0]
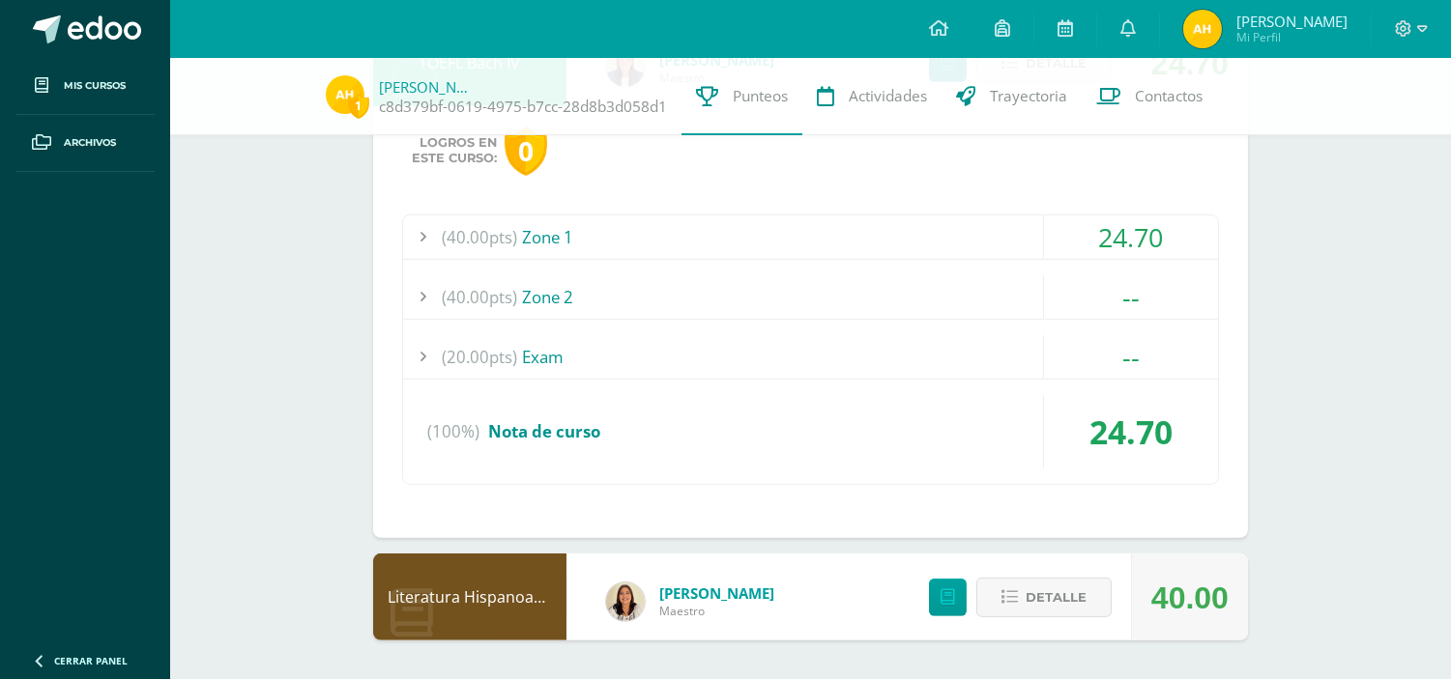
click at [806, 232] on div "(40.00pts) Zone 1" at bounding box center [810, 237] width 815 height 43
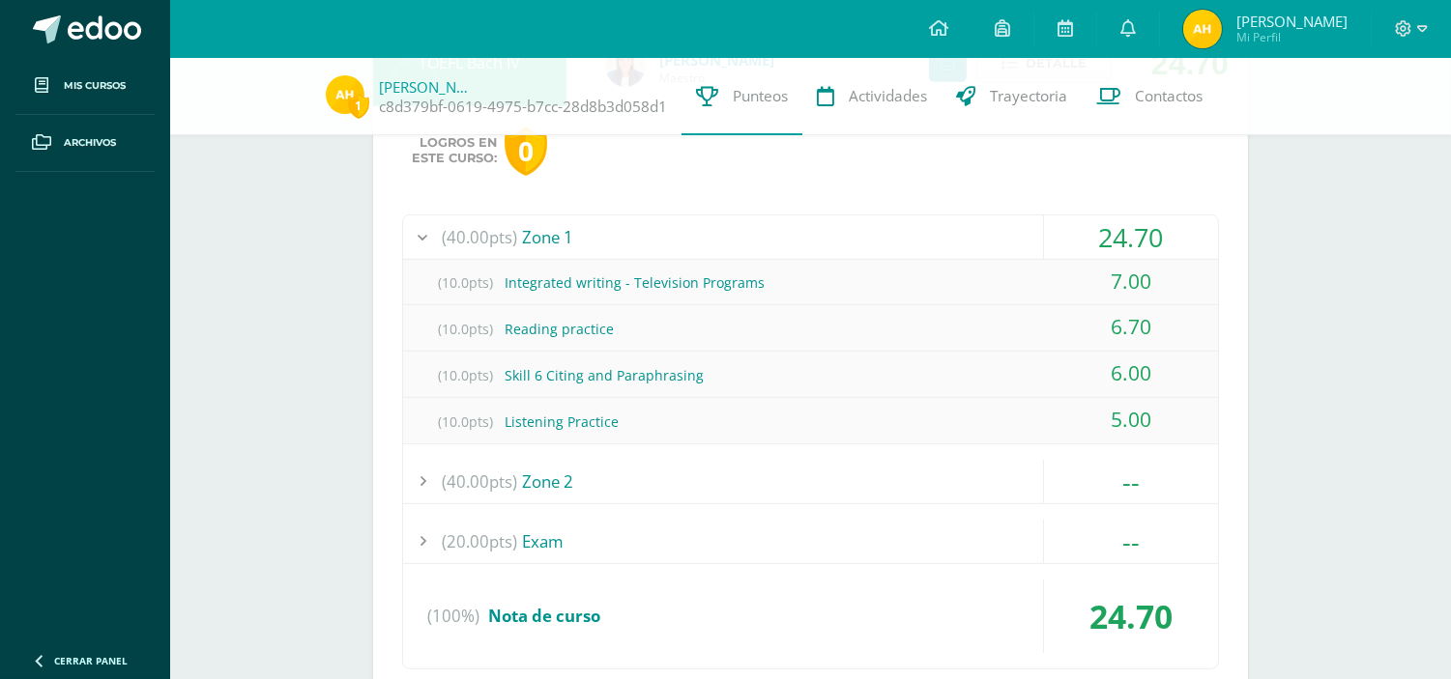
click at [795, 418] on div "(10.0pts) Listening Practice" at bounding box center [810, 421] width 815 height 43
click at [427, 232] on div at bounding box center [422, 237] width 39 height 43
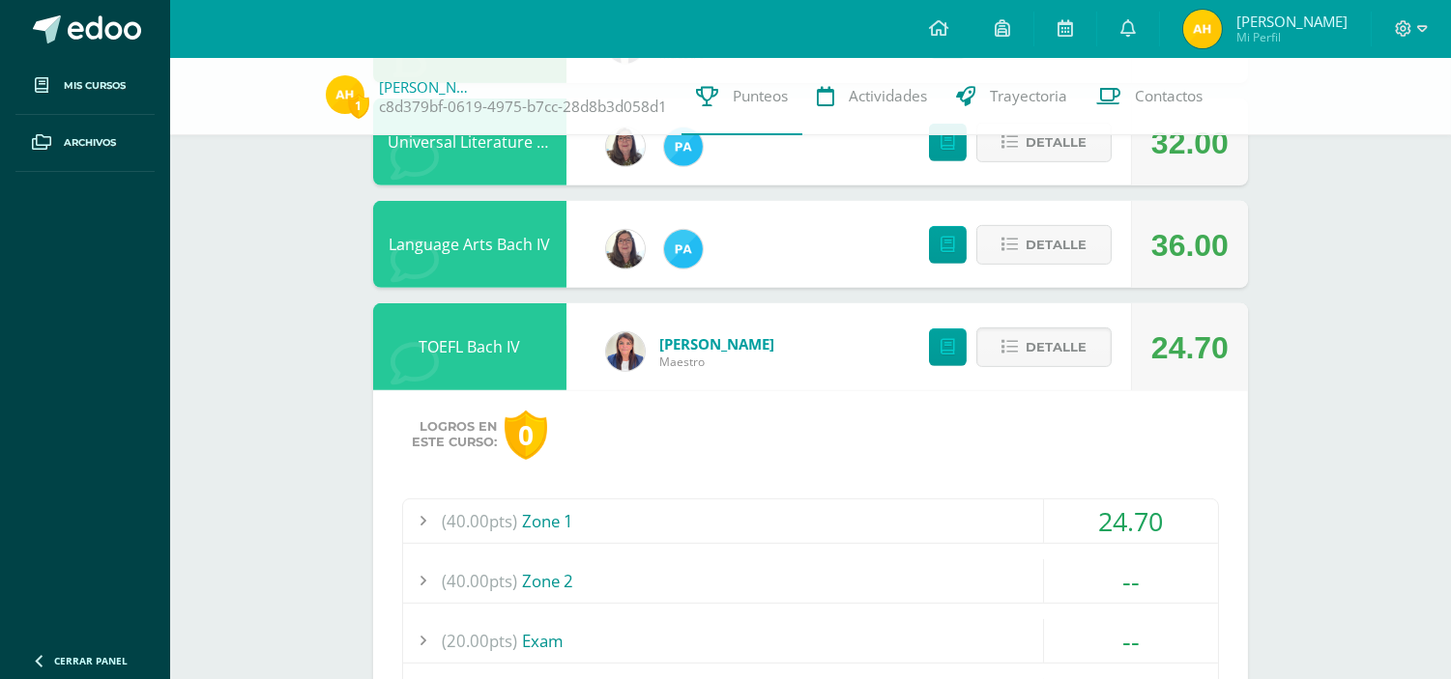
scroll to position [1552, 0]
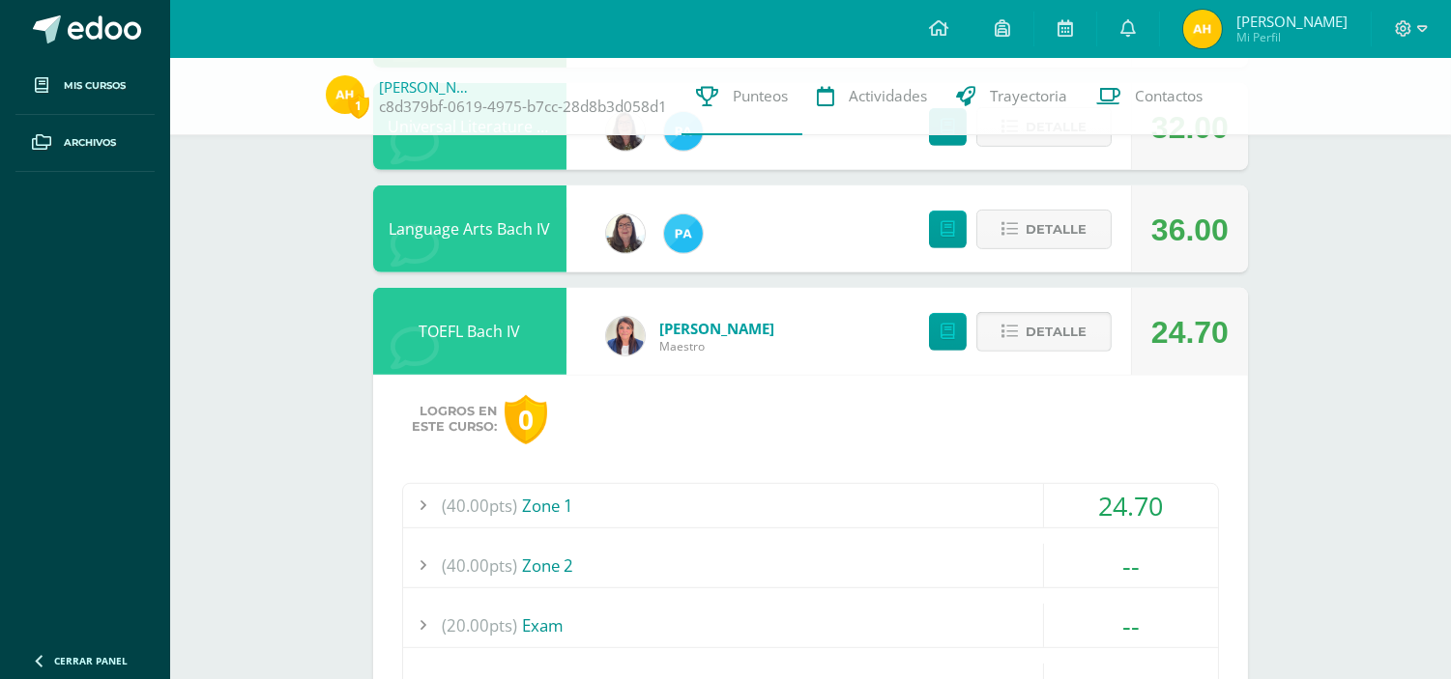
click at [1026, 327] on span "Detalle" at bounding box center [1056, 332] width 61 height 36
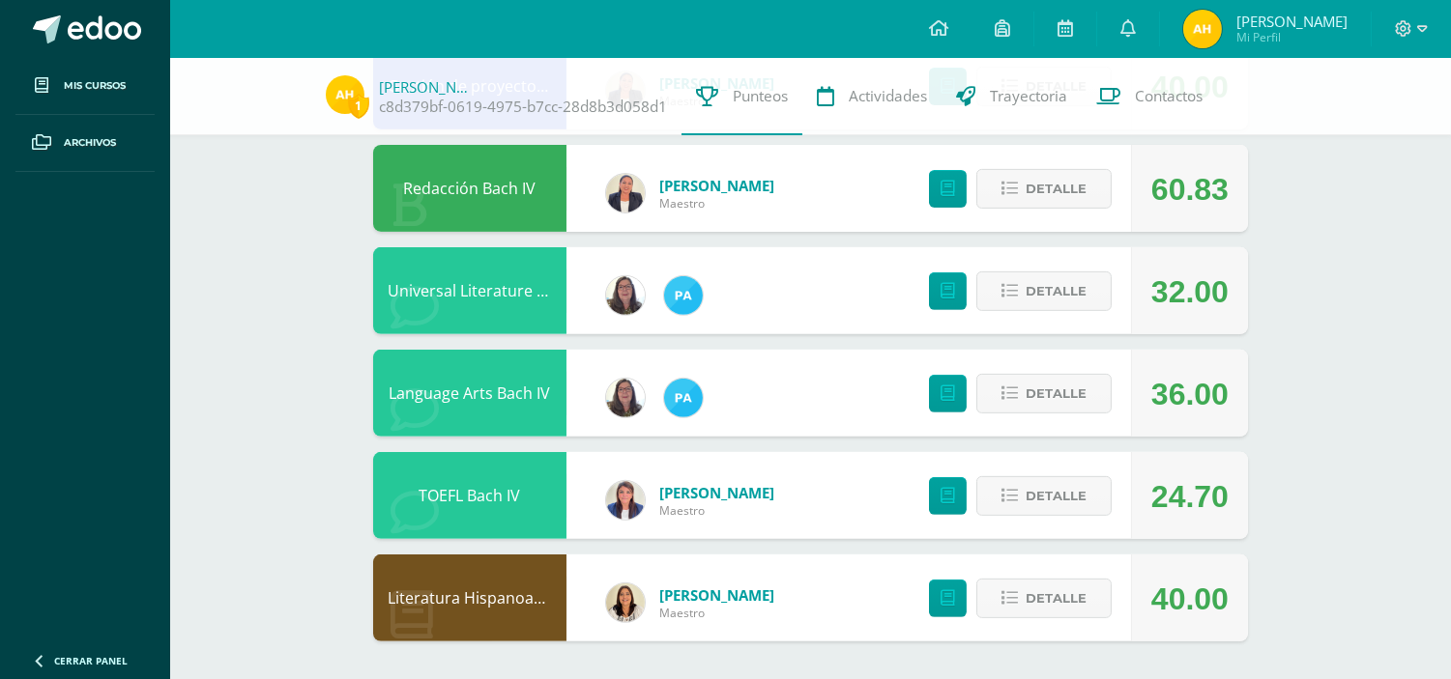
click at [1027, 484] on span "Detalle" at bounding box center [1056, 496] width 61 height 36
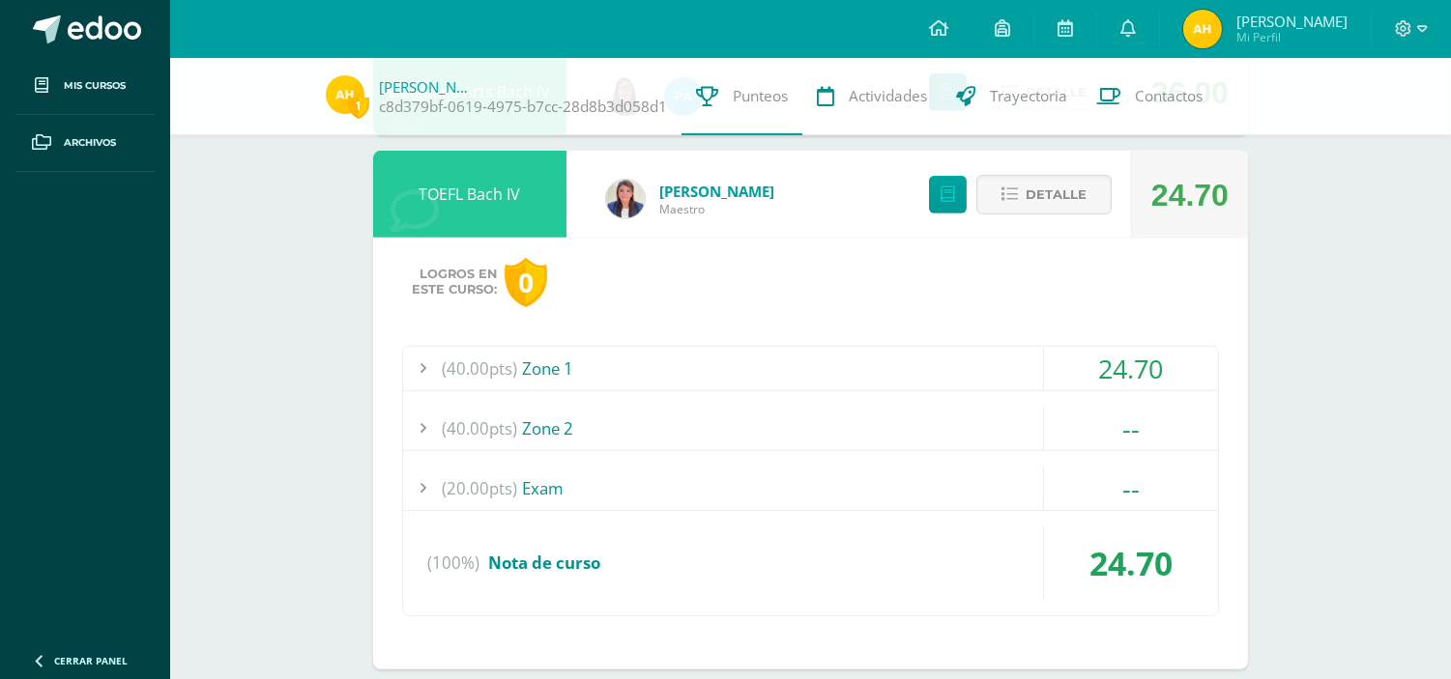
scroll to position [1698, 0]
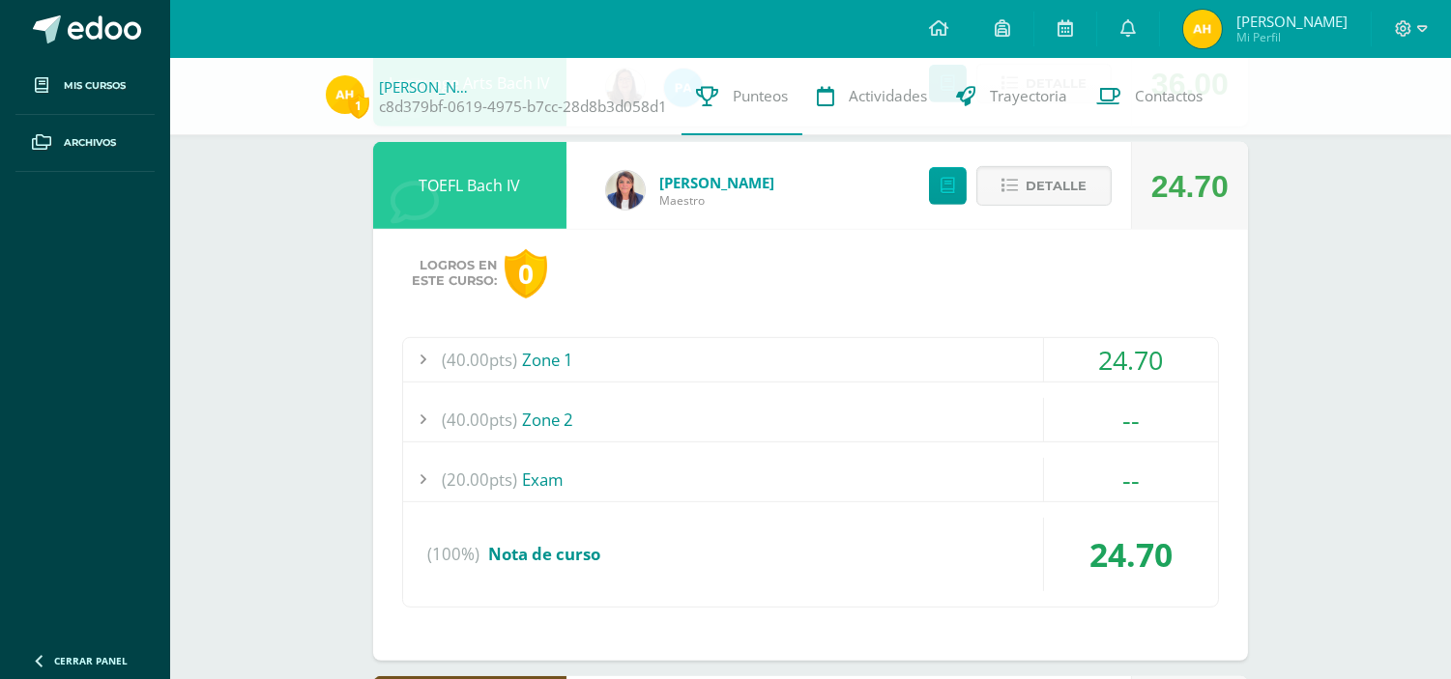
click at [710, 358] on div "(40.00pts) Zone 1" at bounding box center [810, 359] width 815 height 43
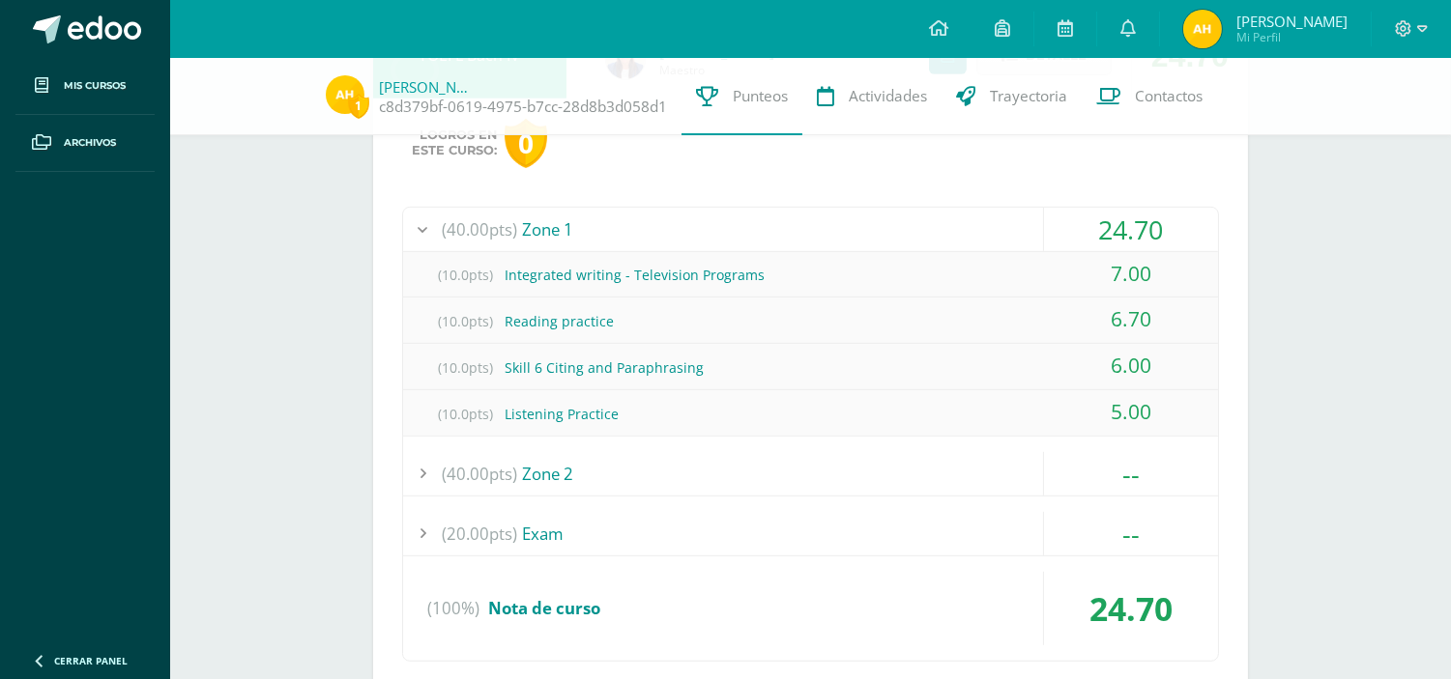
scroll to position [1833, 0]
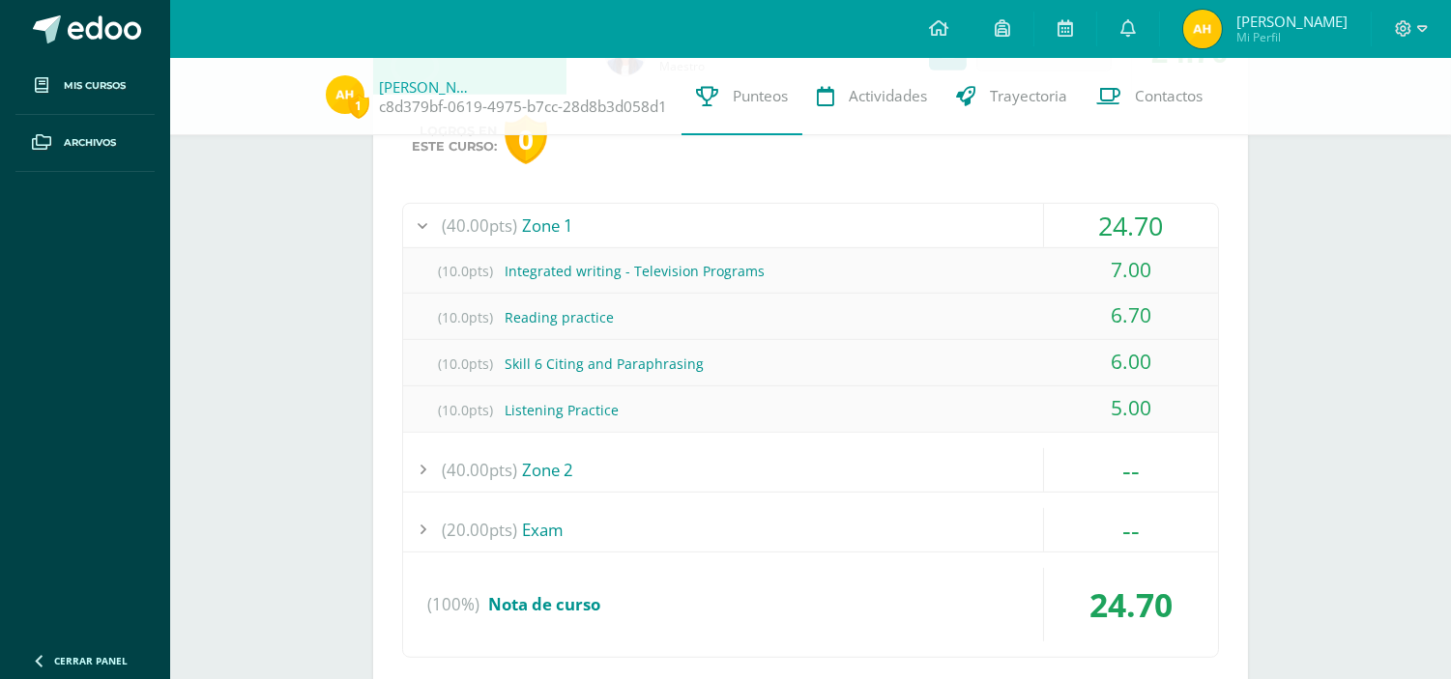
click at [440, 223] on div at bounding box center [422, 225] width 39 height 43
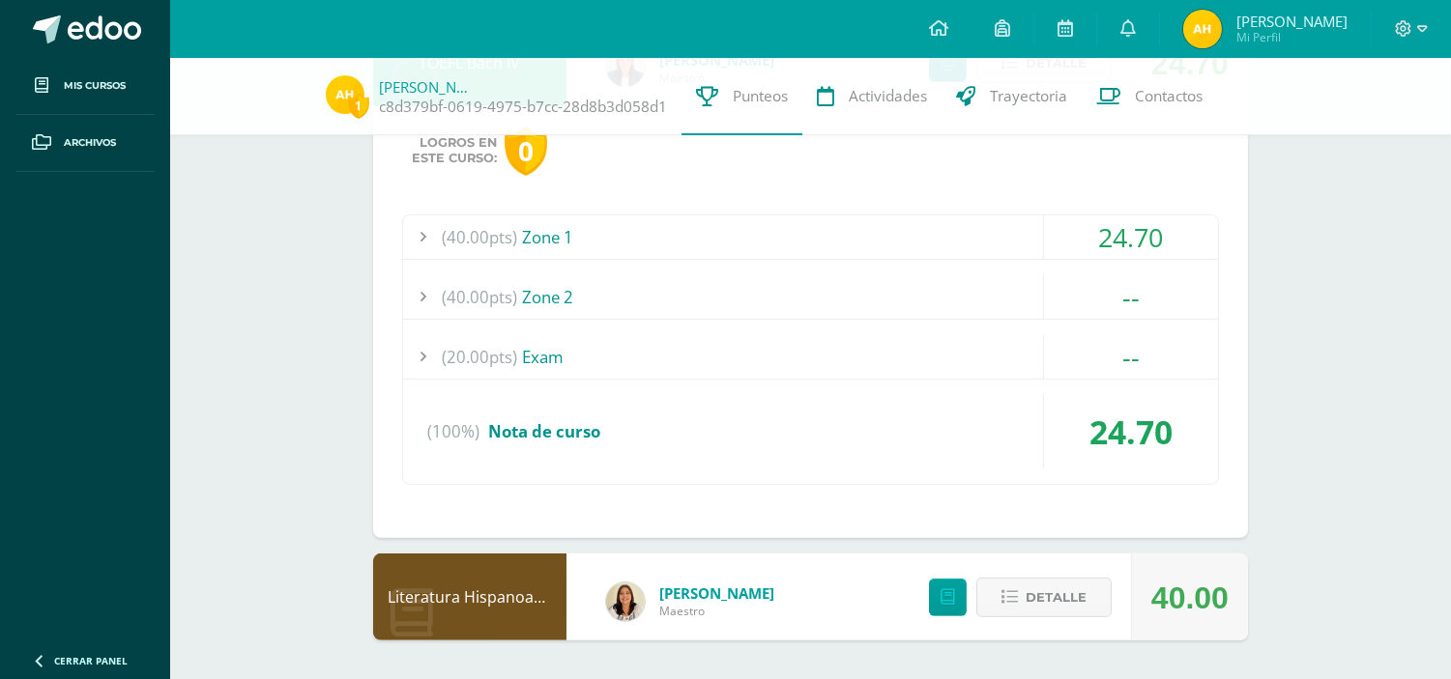
scroll to position [1821, 0]
